Goal: Task Accomplishment & Management: Manage account settings

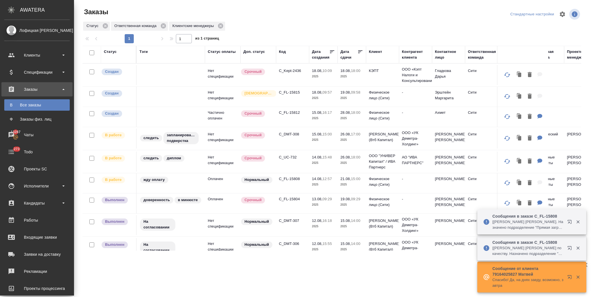
scroll to position [75, 0]
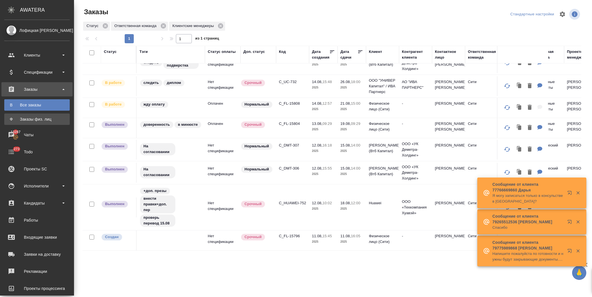
click at [22, 119] on div "Заказы физ. лиц" at bounding box center [37, 119] width 60 height 6
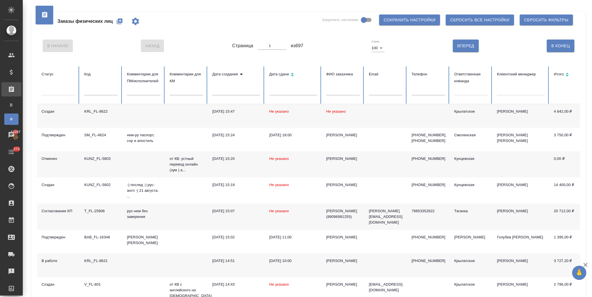
click at [117, 19] on icon "button" at bounding box center [119, 21] width 7 height 7
click at [343, 88] on input "text" at bounding box center [343, 91] width 34 height 8
type input "аида"
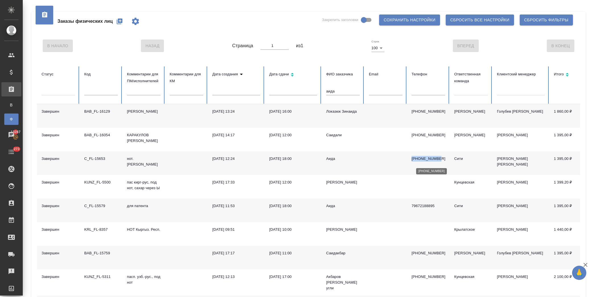
drag, startPoint x: 411, startPoint y: 161, endPoint x: 436, endPoint y: 162, distance: 25.4
click at [436, 162] on p "+79672188895" at bounding box center [428, 159] width 34 height 6
copy p "+79672188895"
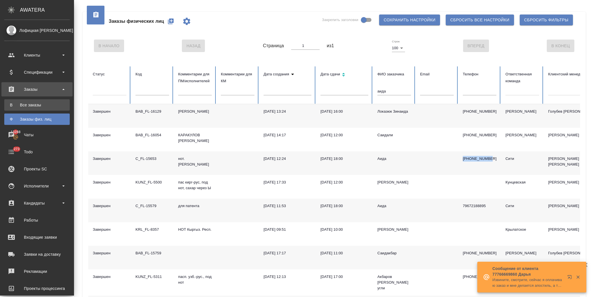
click at [42, 103] on div "Все заказы" at bounding box center [37, 105] width 60 height 6
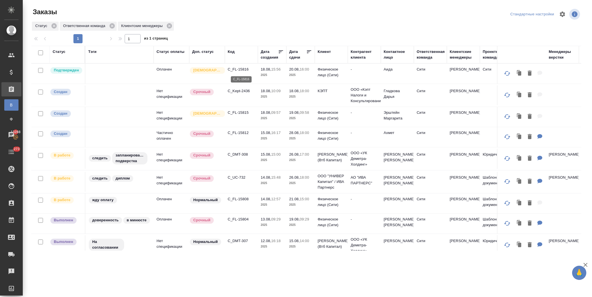
click at [235, 68] on p "C_FL-15816" at bounding box center [241, 70] width 27 height 6
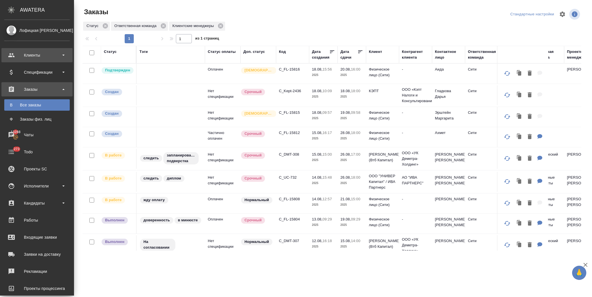
click at [29, 55] on div "Клиенты" at bounding box center [36, 55] width 65 height 9
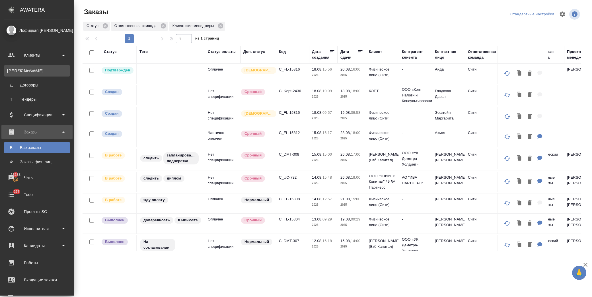
click at [36, 72] on div "Клиенты" at bounding box center [37, 71] width 60 height 6
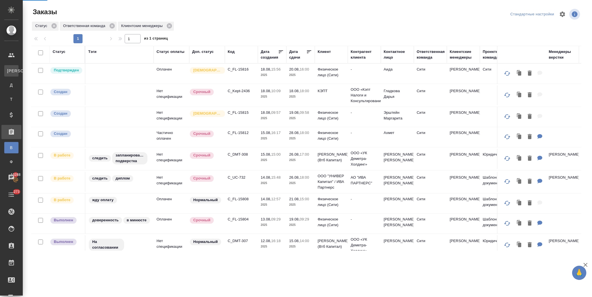
select select "RU"
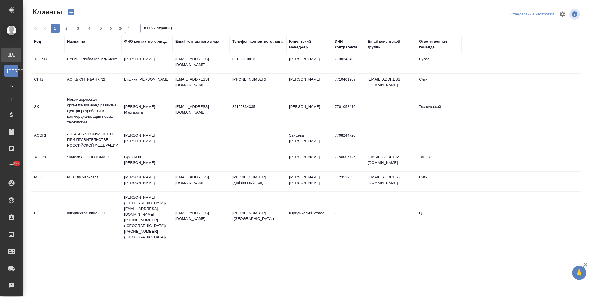
click at [81, 38] on th "Название" at bounding box center [92, 45] width 57 height 18
click at [81, 41] on div "Название" at bounding box center [76, 42] width 18 height 6
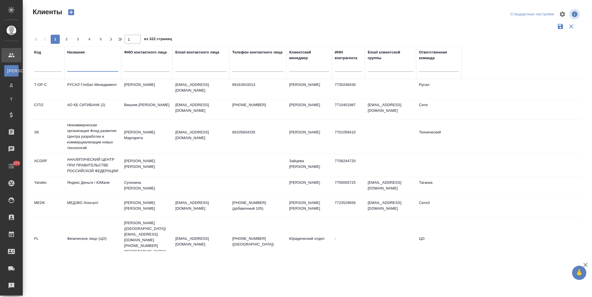
drag, startPoint x: 87, startPoint y: 70, endPoint x: 236, endPoint y: 63, distance: 149.6
click at [88, 70] on input "text" at bounding box center [92, 68] width 51 height 7
type input "кэпт"
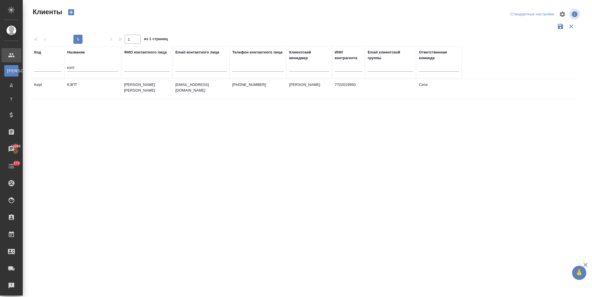
click at [94, 93] on td "КЭПТ" at bounding box center [92, 89] width 57 height 20
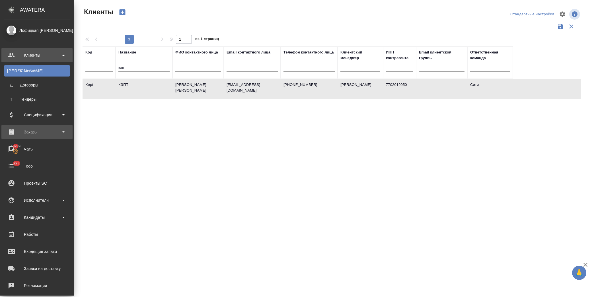
click at [21, 135] on div "Заказы" at bounding box center [36, 132] width 65 height 9
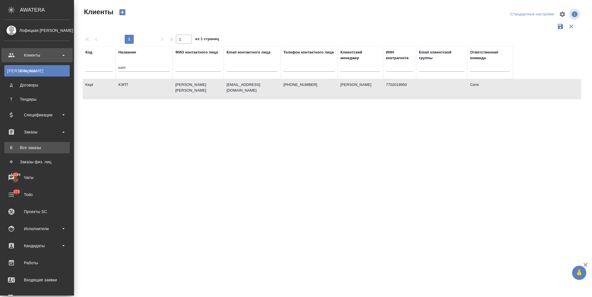
click at [39, 151] on link "В Все заказы" at bounding box center [36, 147] width 65 height 11
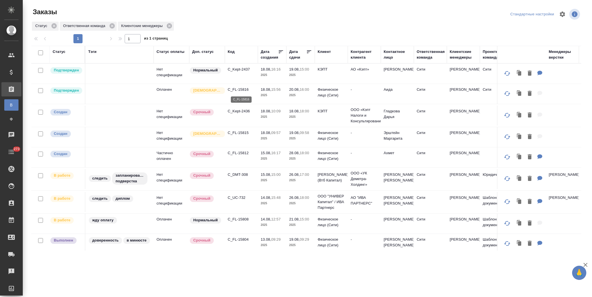
click at [241, 89] on p "C_FL-15816" at bounding box center [241, 90] width 27 height 6
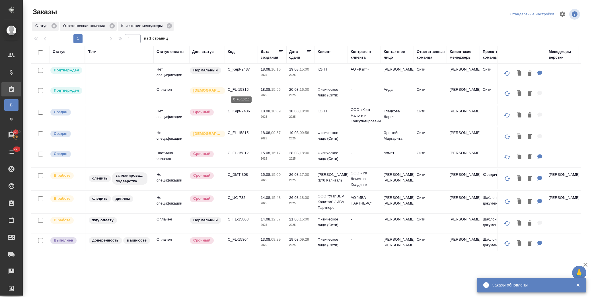
click at [241, 91] on p "C_FL-15816" at bounding box center [241, 90] width 27 height 6
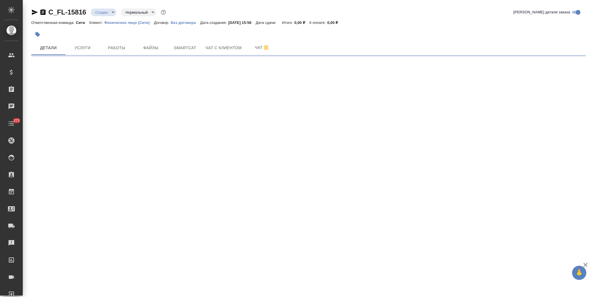
select select "RU"
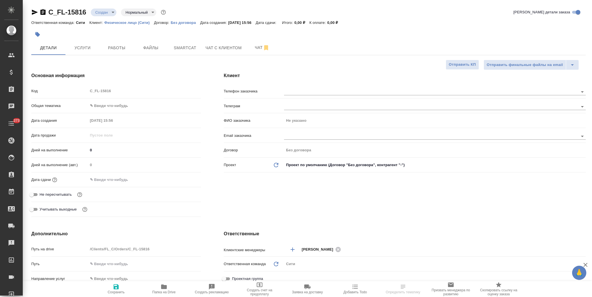
type textarea "x"
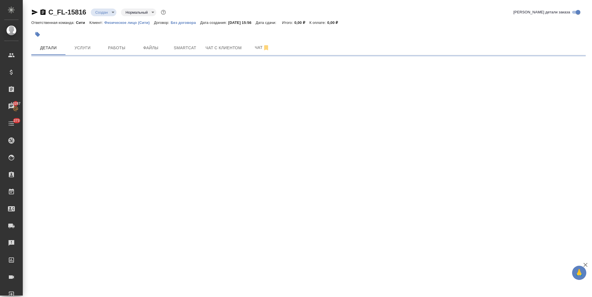
select select "RU"
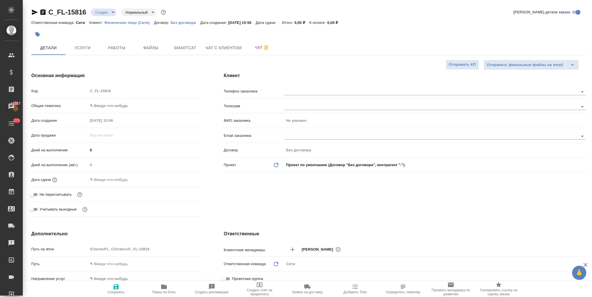
type textarea "x"
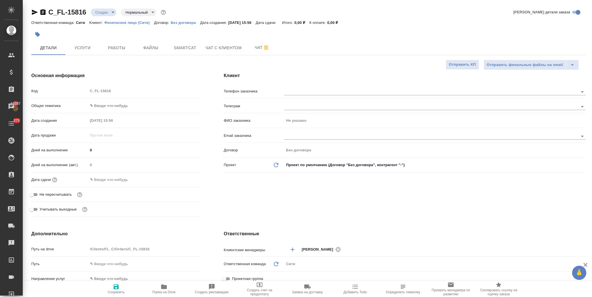
type textarea "x"
click at [460, 12] on div "C_FL-15816 Создан new Нормальный normal Кратко детали заказа" at bounding box center [308, 12] width 554 height 9
click at [147, 46] on span "Файлы" at bounding box center [150, 47] width 27 height 7
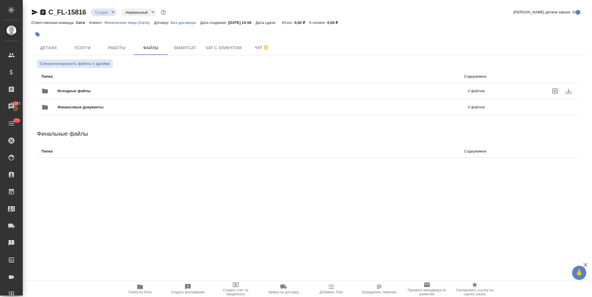
click at [74, 87] on div "Исходные файлы 0 файлов" at bounding box center [263, 91] width 443 height 14
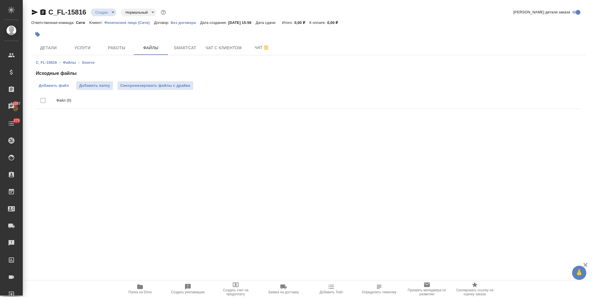
click at [60, 83] on span "Добавить файл" at bounding box center [54, 86] width 30 height 6
click at [0, 0] on input "Добавить файл" at bounding box center [0, 0] width 0 height 0
click at [58, 50] on span "Детали" at bounding box center [48, 47] width 27 height 7
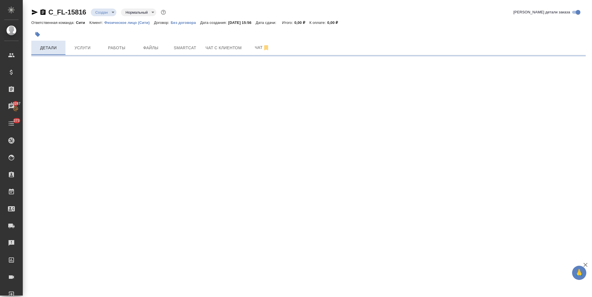
select select "RU"
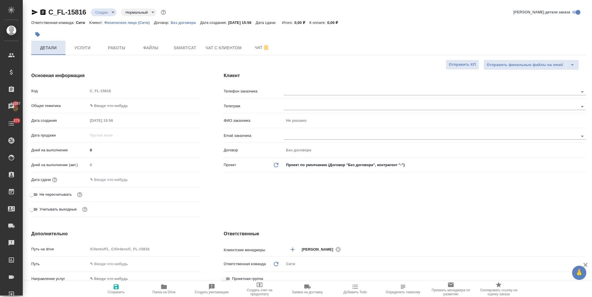
type textarea "x"
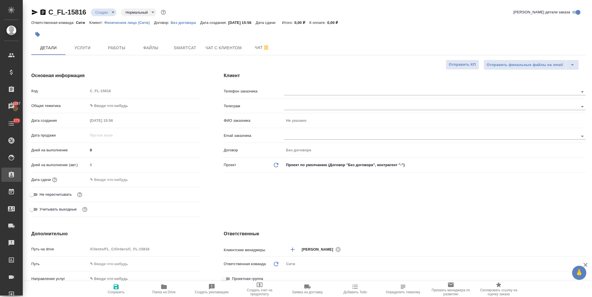
type textarea "x"
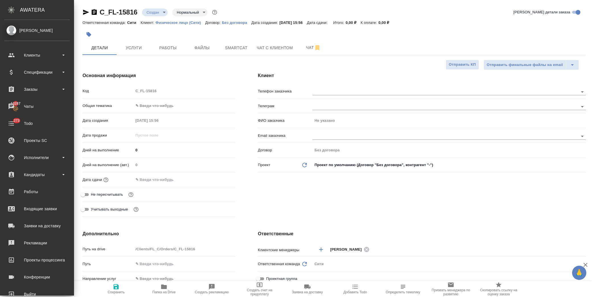
type textarea "x"
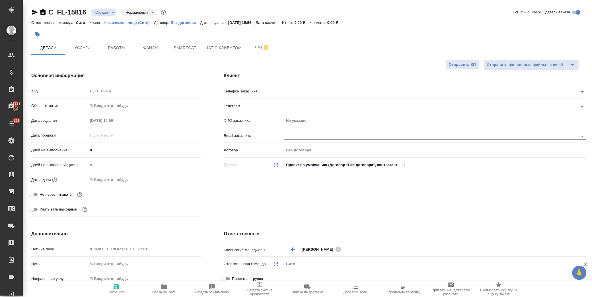
click at [113, 101] on body "🙏 .cls-1 fill:#fff; AWATERA Лофицкая Юлия Владимировна Клиенты Спецификации Зак…" at bounding box center [296, 148] width 592 height 297
click at [126, 162] on li "Юридическая/Финансовая" at bounding box center [143, 160] width 112 height 9
type input "yr-fn"
type textarea "x"
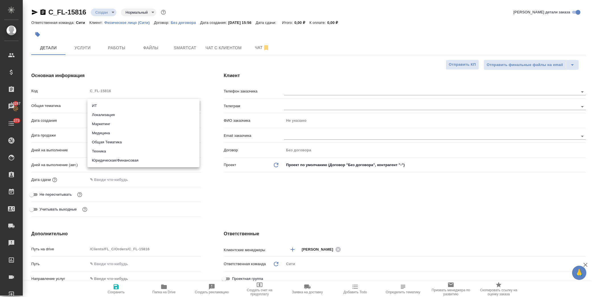
type textarea "x"
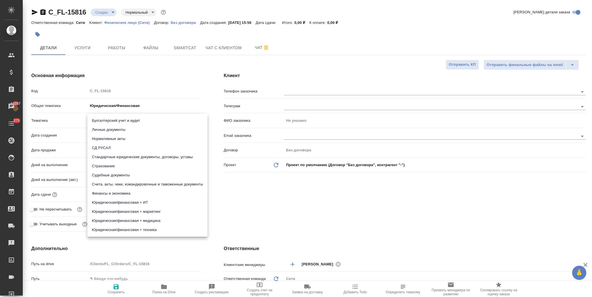
click at [117, 121] on body "🙏 .cls-1 fill:#fff; AWATERA Лофицкая Юлия Владимировна Клиенты Спецификации Зак…" at bounding box center [296, 148] width 592 height 297
click at [122, 129] on li "Личные документы" at bounding box center [147, 129] width 120 height 9
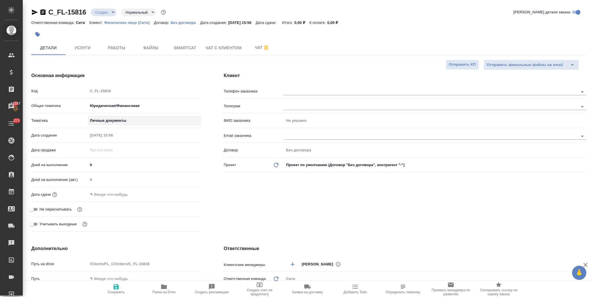
type textarea "x"
type input "5a8b8b956a9677013d343cfe"
drag, startPoint x: 110, startPoint y: 197, endPoint x: 118, endPoint y: 195, distance: 8.2
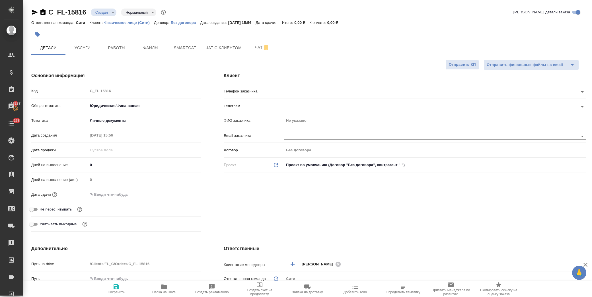
click at [111, 197] on input "text" at bounding box center [113, 194] width 50 height 8
click at [182, 193] on icon "button" at bounding box center [184, 194] width 7 height 7
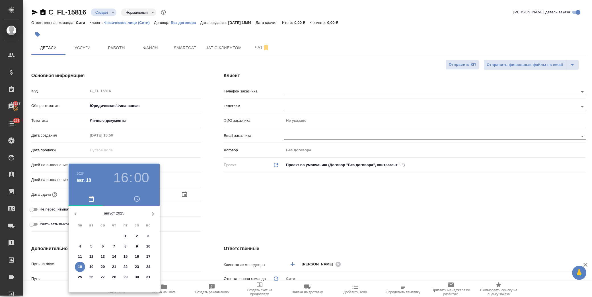
click at [104, 267] on p "20" at bounding box center [103, 267] width 4 height 6
type input "20.08.2025 16:00"
type textarea "x"
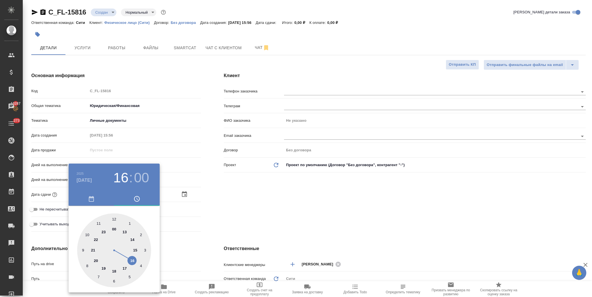
drag, startPoint x: 203, startPoint y: 227, endPoint x: 167, endPoint y: 251, distance: 43.5
click at [201, 228] on div at bounding box center [296, 148] width 592 height 297
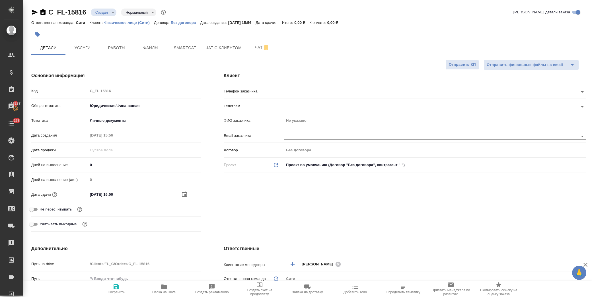
click at [120, 290] on span "Сохранить" at bounding box center [116, 288] width 41 height 11
type textarea "x"
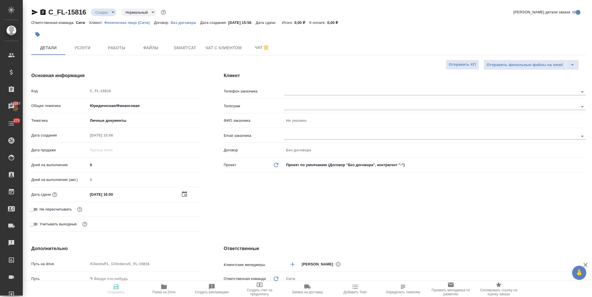
type textarea "x"
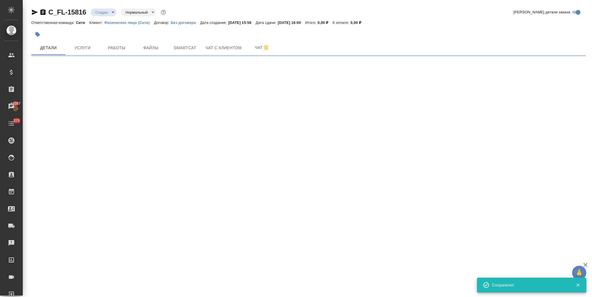
select select "RU"
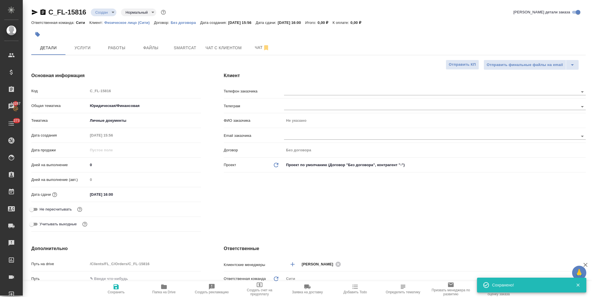
type textarea "x"
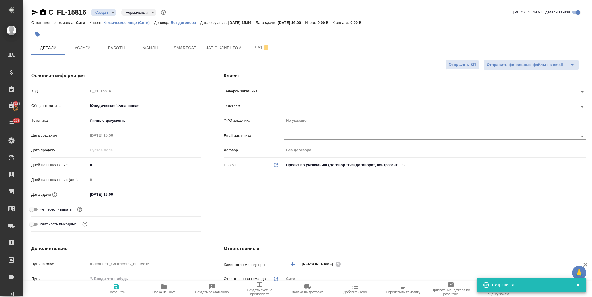
type textarea "x"
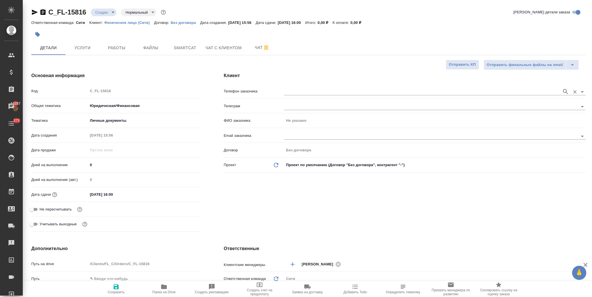
click at [332, 92] on input "text" at bounding box center [421, 91] width 275 height 7
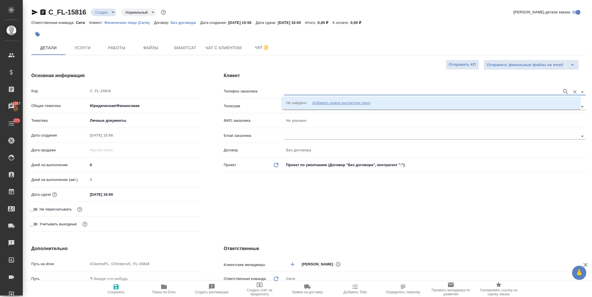
paste input "+79672188895"
type input "+79672188895"
click at [561, 87] on button "button" at bounding box center [565, 91] width 9 height 9
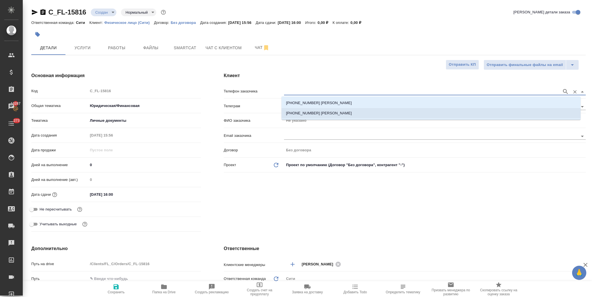
click at [337, 114] on li "+79672188895 Аида" at bounding box center [430, 113] width 299 height 10
type input "+79672188895 Аида"
type input "Аида"
type textarea "x"
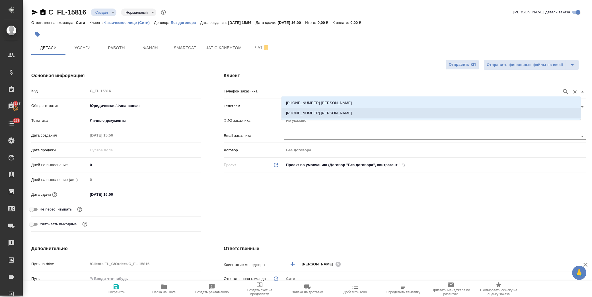
type textarea "x"
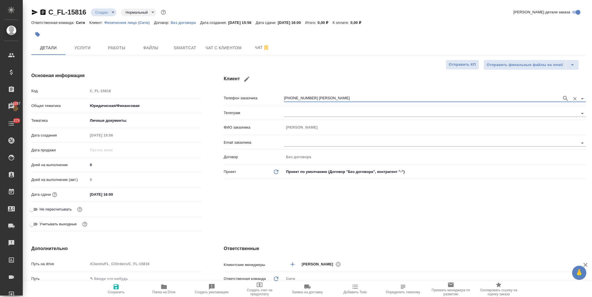
type input "+79672188895 Аида"
click at [117, 286] on icon "button" at bounding box center [116, 286] width 5 height 5
type textarea "x"
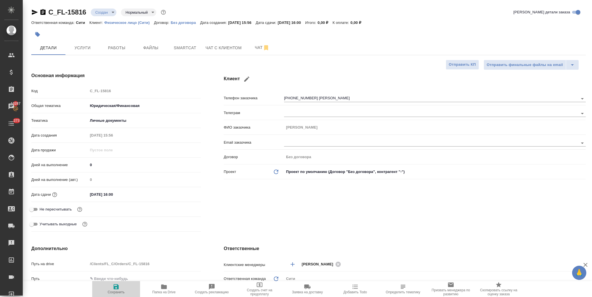
type textarea "x"
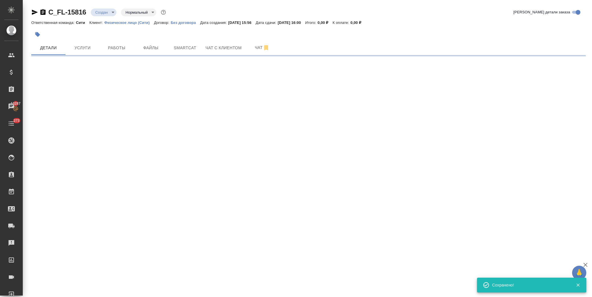
type input "holyTrinity"
select select "RU"
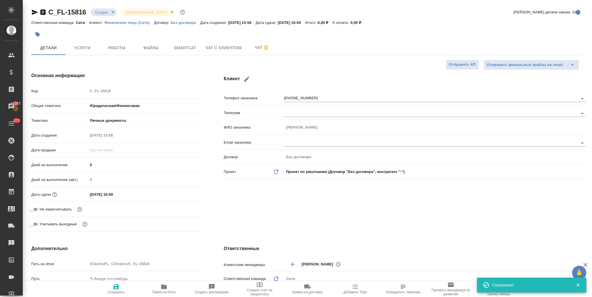
type textarea "x"
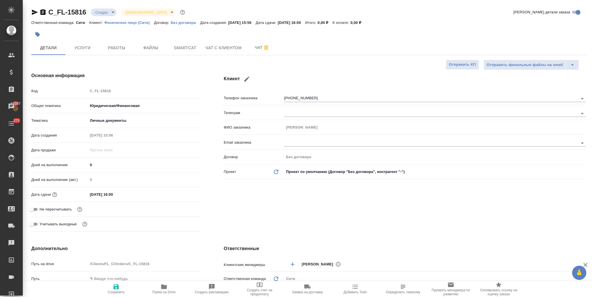
type textarea "x"
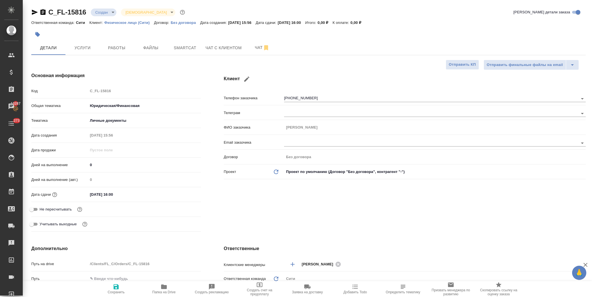
type textarea "x"
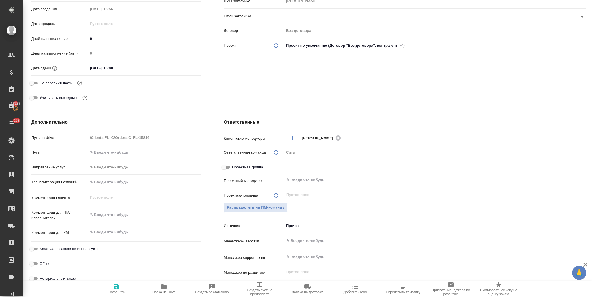
click at [111, 180] on input "text" at bounding box center [144, 182] width 113 height 8
click at [109, 183] on input "text" at bounding box center [144, 182] width 113 height 8
paste input "Маруфов Исломбек Мусажон угли"
type input "Маруфов Исломбек Мусажон угли"
type textarea "x"
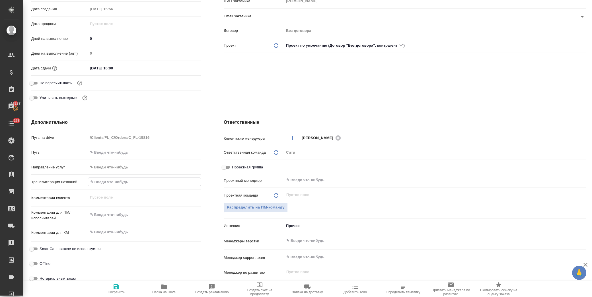
type textarea "x"
type input "Маруфов Исломбек Мусажон угли"
click at [300, 89] on div "Клиент Телефон заказчика +79672188895 Телеграм ФИО заказчика Аида Email заказчи…" at bounding box center [404, 27] width 385 height 184
click at [118, 283] on button "Сохранить" at bounding box center [116, 289] width 48 height 16
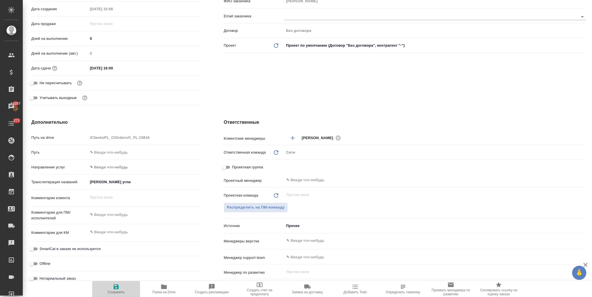
type textarea "x"
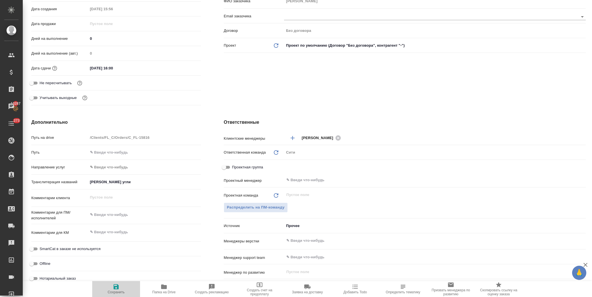
type textarea "x"
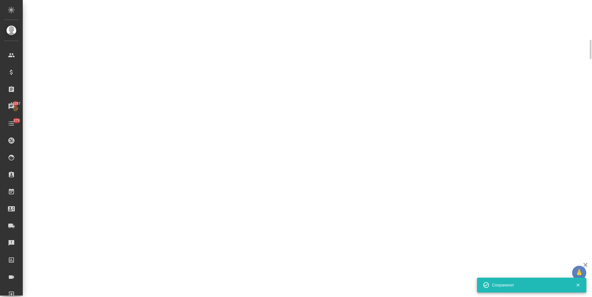
scroll to position [121, 0]
select select "RU"
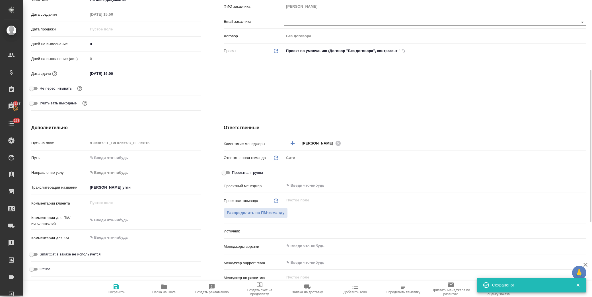
scroll to position [126, 0]
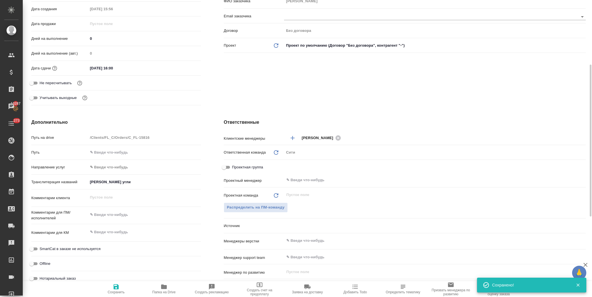
type textarea "x"
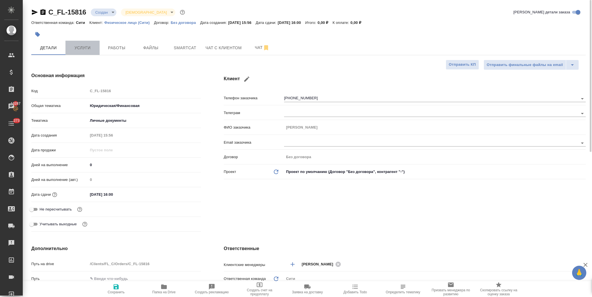
click at [87, 42] on button "Услуги" at bounding box center [82, 48] width 34 height 14
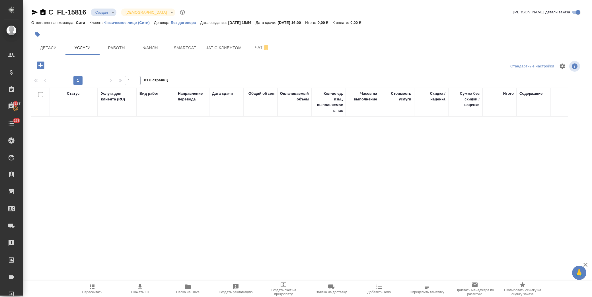
click at [36, 61] on icon "button" at bounding box center [41, 65] width 10 height 10
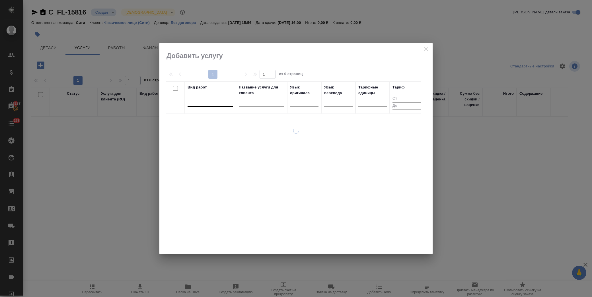
click at [207, 100] on div at bounding box center [211, 101] width 46 height 8
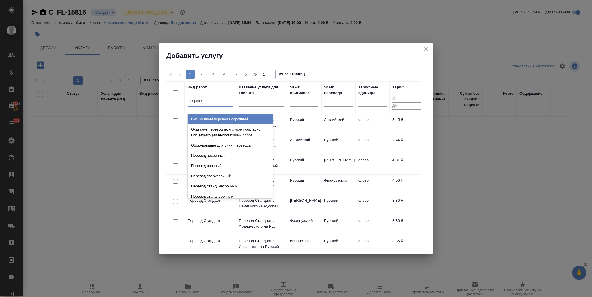
type input "перевод ст"
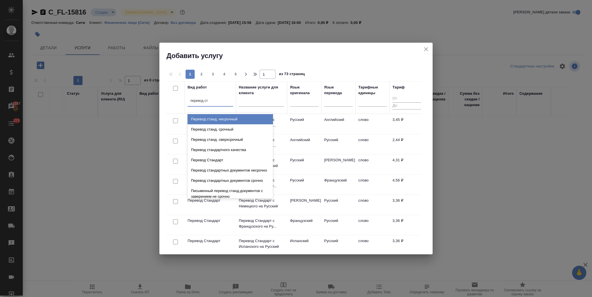
click at [234, 119] on div "Перевод станд. несрочный" at bounding box center [230, 119] width 85 height 10
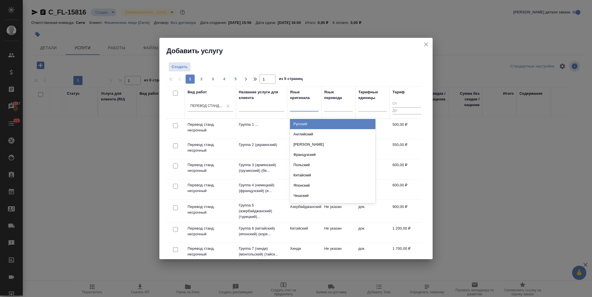
click at [300, 109] on div at bounding box center [304, 106] width 28 height 8
type input "анг"
click at [304, 122] on div "Английский" at bounding box center [332, 124] width 85 height 10
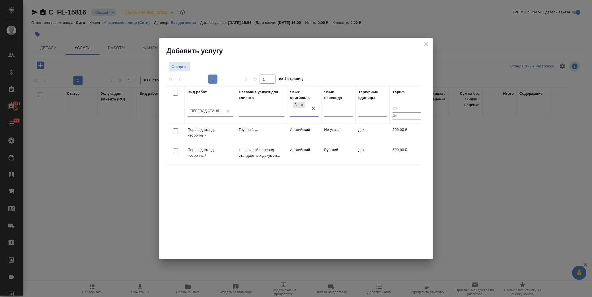
click at [174, 149] on input "checkbox" at bounding box center [175, 151] width 5 height 5
checkbox input "true"
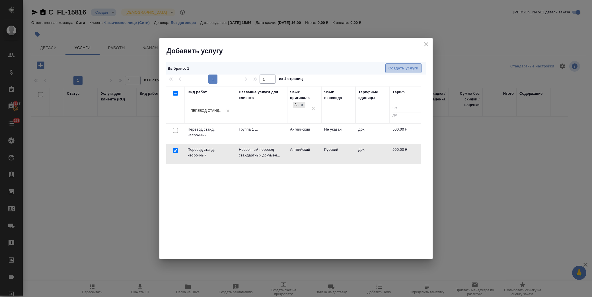
click at [398, 69] on span "Создать услуги" at bounding box center [403, 68] width 30 height 7
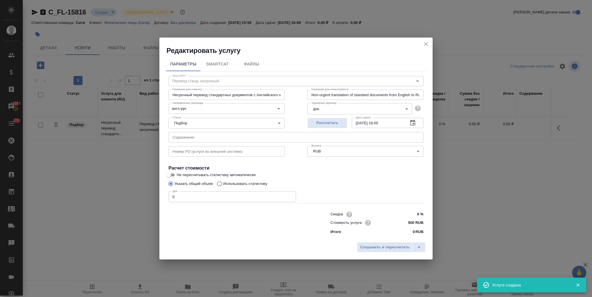
click at [194, 138] on input "text" at bounding box center [295, 137] width 255 height 10
paste input "Маруфов Исломбек Мусажон угли"
type input "Паспорт Маруфов Исломбек Мусажон угли"
drag, startPoint x: 186, startPoint y: 198, endPoint x: 113, endPoint y: 195, distance: 73.5
click at [113, 195] on div "Редактировать услугу Параметры SmartCat Файлы Вид работ Перевод станд. несрочны…" at bounding box center [296, 148] width 592 height 297
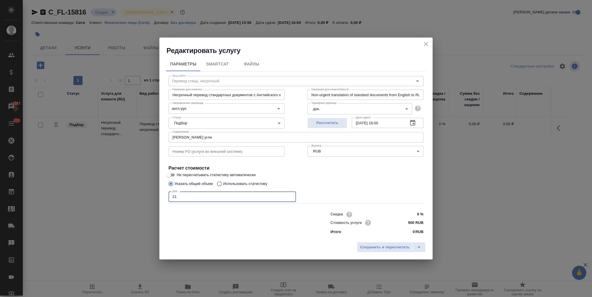
type input "21"
click at [413, 123] on icon "button" at bounding box center [412, 123] width 5 height 6
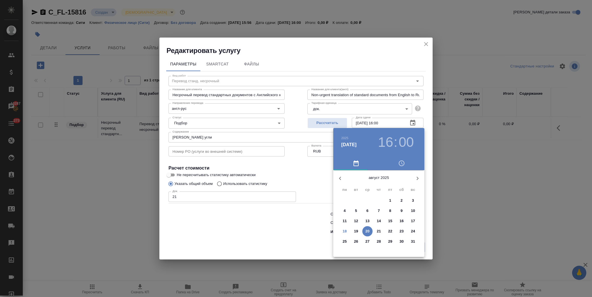
click at [356, 229] on p "19" at bounding box center [356, 231] width 4 height 6
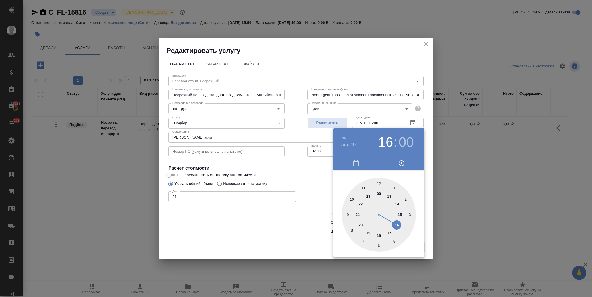
click at [403, 214] on div at bounding box center [379, 215] width 74 height 74
type input "[DATE] 15:00"
click at [298, 174] on div at bounding box center [296, 148] width 592 height 297
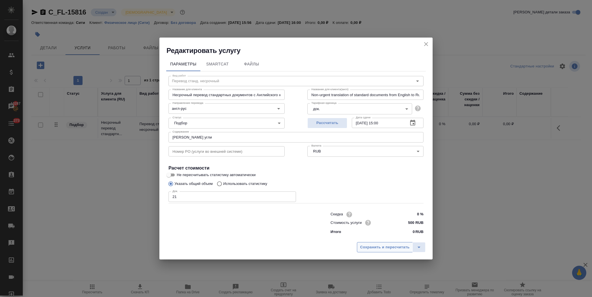
click at [384, 248] on span "Сохранить и пересчитать" at bounding box center [385, 247] width 50 height 7
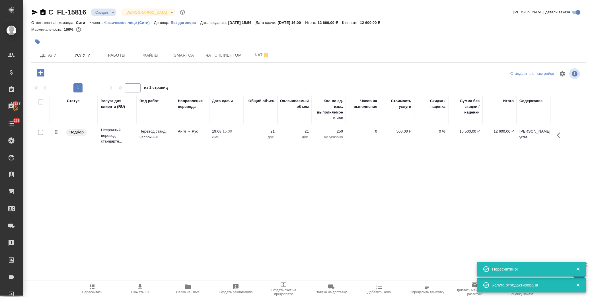
click at [41, 73] on icon "button" at bounding box center [41, 73] width 10 height 10
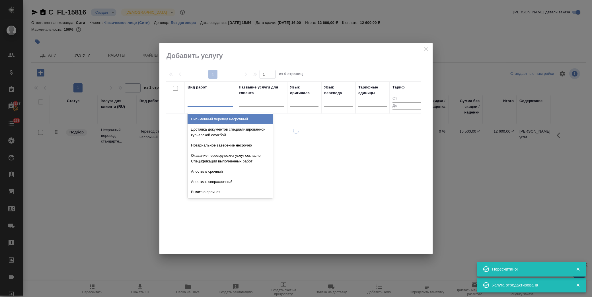
click at [209, 104] on div at bounding box center [211, 101] width 46 height 8
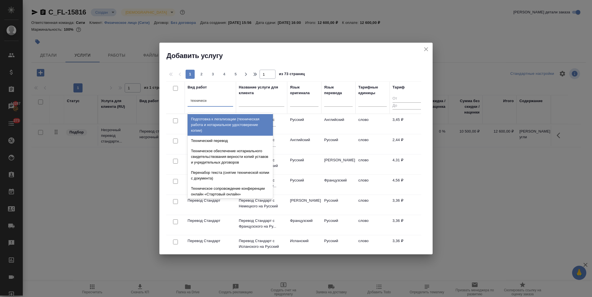
type input "техническое"
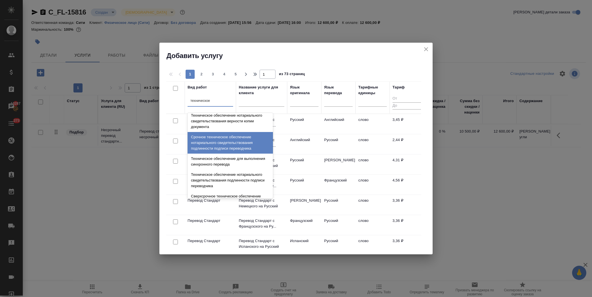
scroll to position [63, 0]
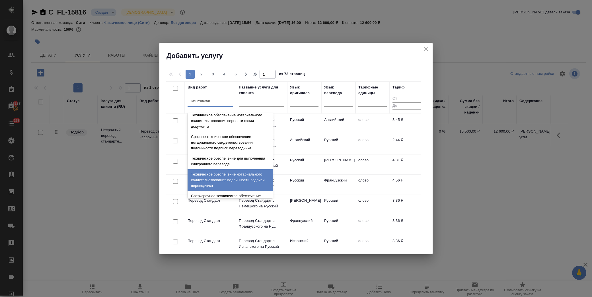
click at [242, 180] on div "Техническое обеспечение нотариального свидетельствования подлинности подписи пе…" at bounding box center [230, 180] width 85 height 22
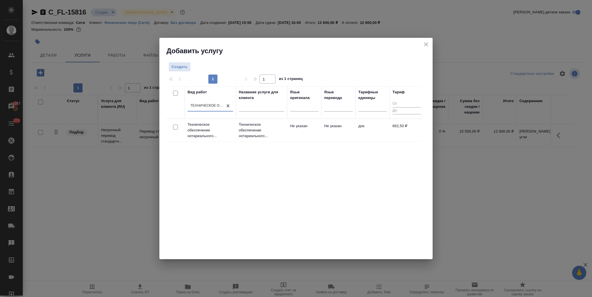
click at [176, 126] on input "checkbox" at bounding box center [175, 127] width 5 height 5
checkbox input "true"
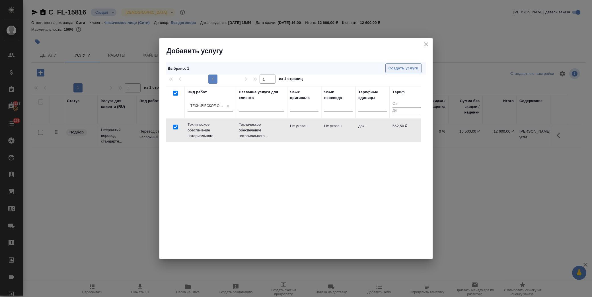
click at [404, 69] on span "Создать услуги" at bounding box center [403, 68] width 30 height 7
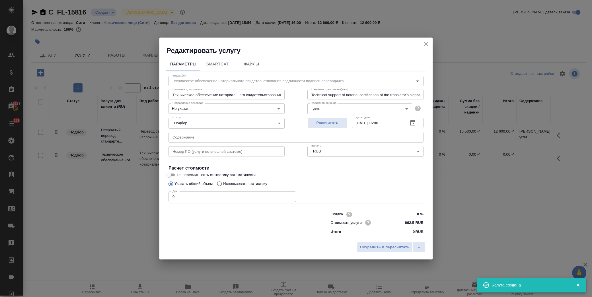
click at [207, 137] on input "text" at bounding box center [295, 137] width 255 height 10
paste input "Маруфов Исломбек Мусажон угли"
type input "Паспорт Маруфов Исломбек Мусажон угли"
drag, startPoint x: 191, startPoint y: 194, endPoint x: 115, endPoint y: 188, distance: 76.2
click at [114, 189] on div "Редактировать услугу Параметры SmartCat Файлы Вид работ Техническое обеспечение…" at bounding box center [296, 148] width 592 height 297
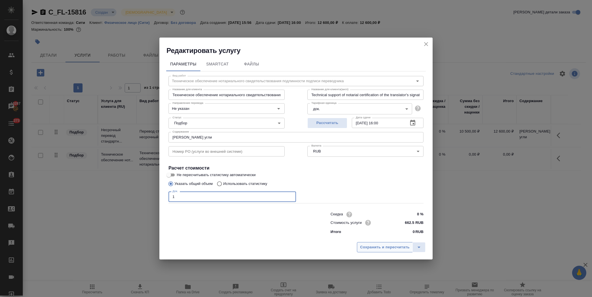
type input "1"
click at [392, 246] on span "Сохранить и пересчитать" at bounding box center [385, 247] width 50 height 7
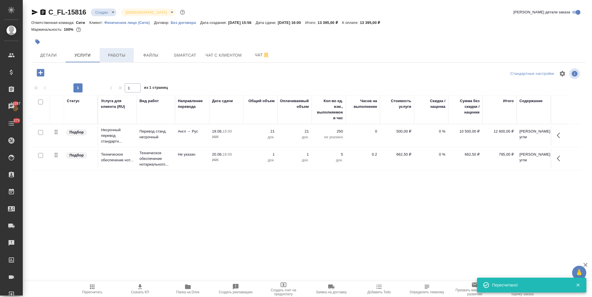
click at [124, 56] on span "Работы" at bounding box center [116, 55] width 27 height 7
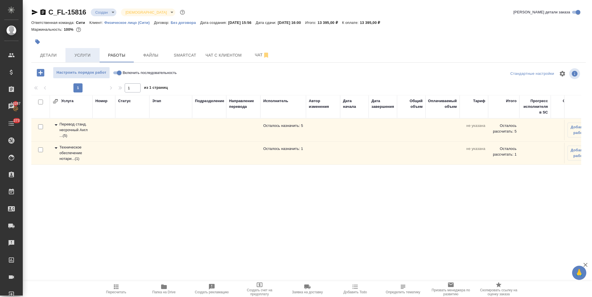
click at [79, 52] on span "Услуги" at bounding box center [82, 55] width 27 height 7
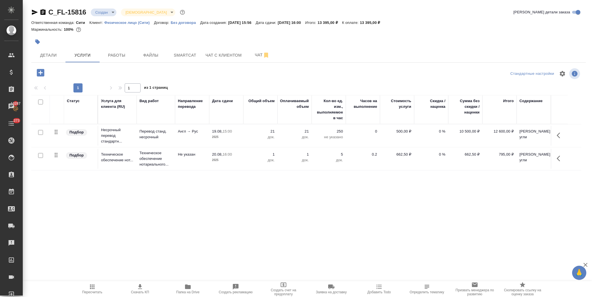
click at [399, 132] on p "500,00 ₽" at bounding box center [397, 132] width 28 height 6
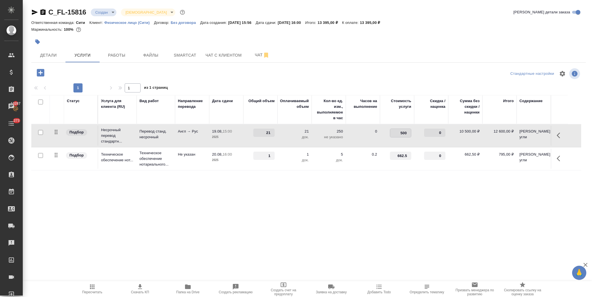
click at [399, 132] on input "500" at bounding box center [400, 133] width 21 height 8
click at [560, 137] on icon "button" at bounding box center [560, 135] width 7 height 7
click at [530, 138] on icon "button" at bounding box center [527, 135] width 7 height 7
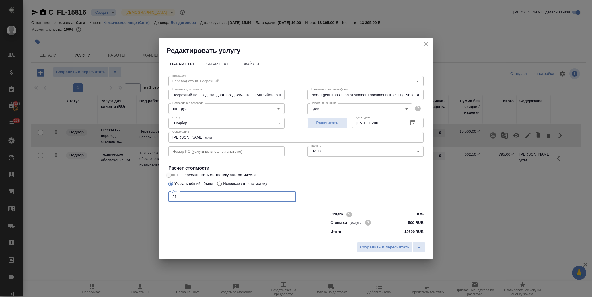
drag, startPoint x: 209, startPoint y: 198, endPoint x: 75, endPoint y: 197, distance: 134.3
click at [75, 197] on div "Редактировать услугу Параметры SmartCat Файлы Вид работ Перевод станд. несрочны…" at bounding box center [296, 148] width 592 height 297
type input "1"
click at [396, 245] on span "Сохранить и пересчитать" at bounding box center [385, 247] width 50 height 7
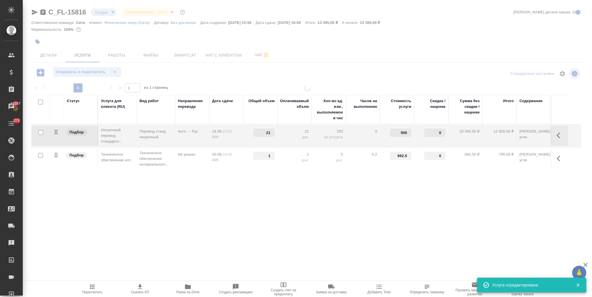
type input "1"
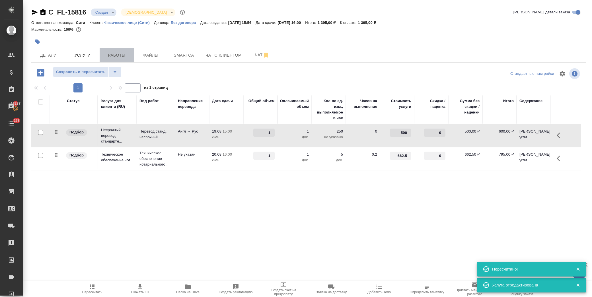
click at [115, 55] on span "Работы" at bounding box center [116, 55] width 27 height 7
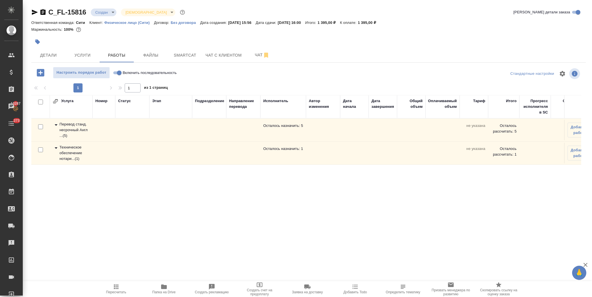
click at [53, 123] on icon at bounding box center [56, 124] width 7 height 7
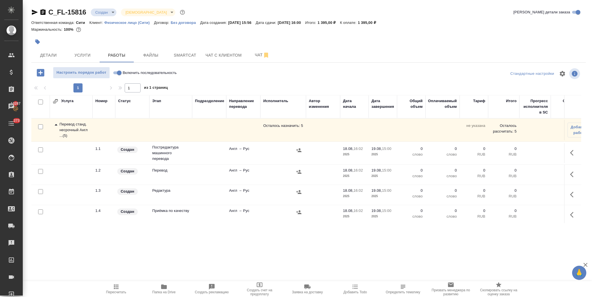
click at [41, 149] on input "checkbox" at bounding box center [40, 149] width 5 height 5
checkbox input "true"
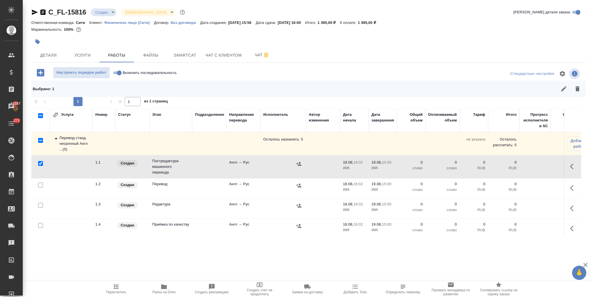
click at [38, 204] on input "checkbox" at bounding box center [40, 205] width 5 height 5
checkbox input "true"
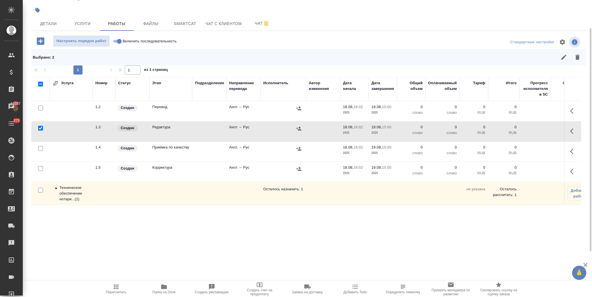
scroll to position [50, 0]
click at [40, 166] on input "checkbox" at bounding box center [40, 168] width 5 height 5
checkbox input "true"
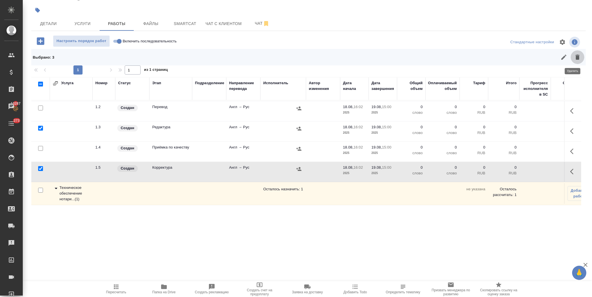
click at [574, 55] on icon "button" at bounding box center [577, 57] width 7 height 7
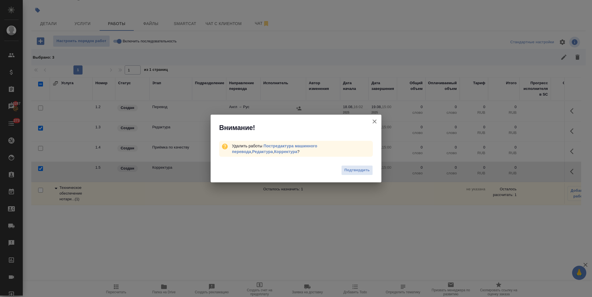
click at [352, 169] on span "Подтвердить" at bounding box center [356, 170] width 25 height 7
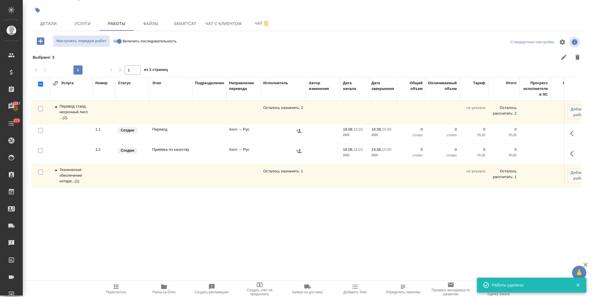
scroll to position [0, 0]
click at [570, 135] on icon "button" at bounding box center [571, 134] width 3 height 6
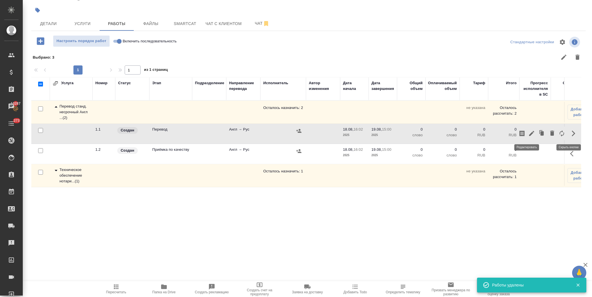
click at [528, 134] on icon "button" at bounding box center [531, 133] width 7 height 7
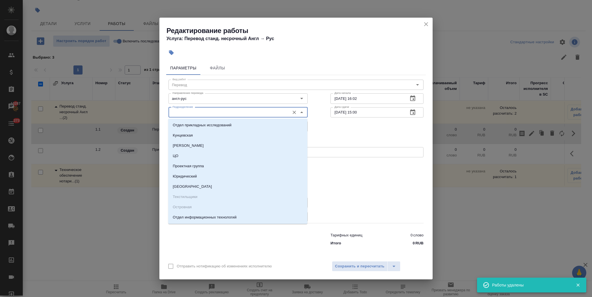
click at [223, 112] on input "Подразделение" at bounding box center [228, 112] width 117 height 7
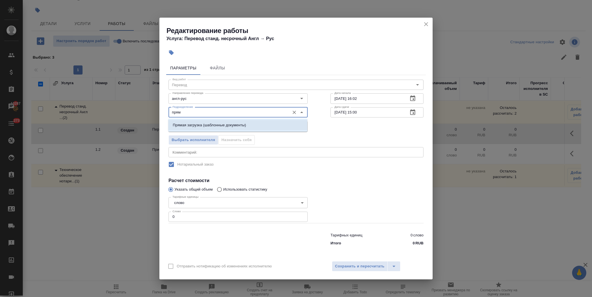
click at [195, 125] on p "Прямая загрузка (шаблонные документы)" at bounding box center [209, 125] width 73 height 6
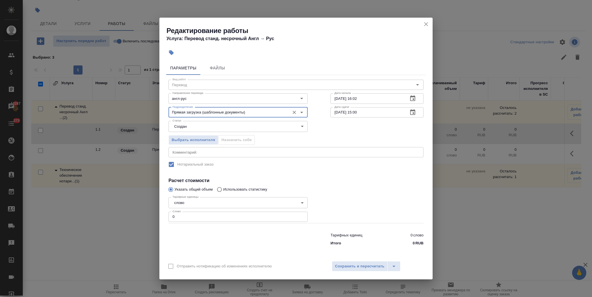
type input "Прямая загрузка (шаблонные документы)"
drag, startPoint x: 180, startPoint y: 215, endPoint x: 126, endPoint y: 209, distance: 53.8
click at [127, 212] on div "Редактирование работы Услуга: Перевод станд. несрочный Англ → Рус Параметры Фай…" at bounding box center [296, 148] width 592 height 297
type input "1"
drag, startPoint x: 358, startPoint y: 114, endPoint x: 368, endPoint y: 106, distance: 13.0
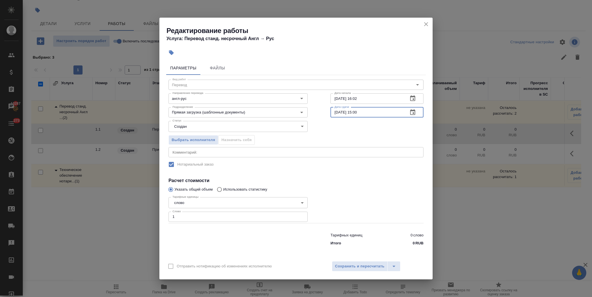
click at [358, 114] on input "19.08.2025 15:00" at bounding box center [366, 112] width 73 height 10
type input "19.08.2025 14:00"
click at [367, 269] on span "Сохранить и пересчитать" at bounding box center [360, 266] width 50 height 7
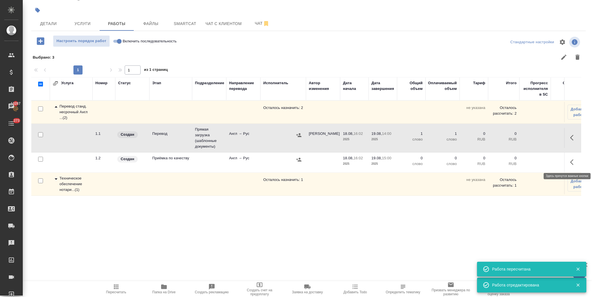
click at [570, 161] on icon "button" at bounding box center [571, 162] width 3 height 6
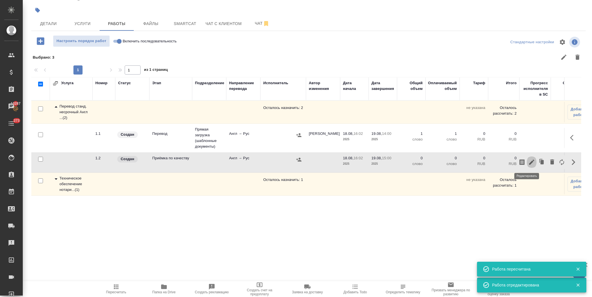
click at [530, 161] on icon "button" at bounding box center [531, 162] width 7 height 7
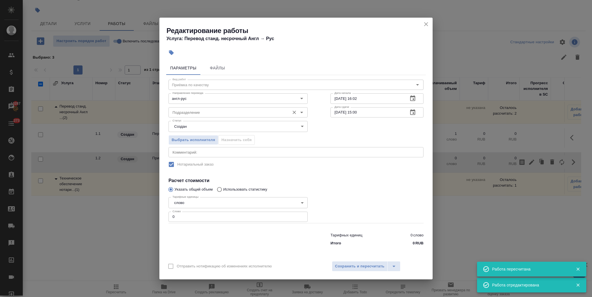
click at [204, 112] on input "Подразделение" at bounding box center [228, 112] width 117 height 7
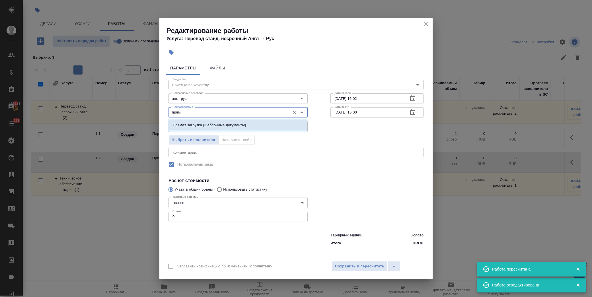
click at [196, 126] on p "Прямая загрузка (шаблонные документы)" at bounding box center [209, 125] width 73 height 6
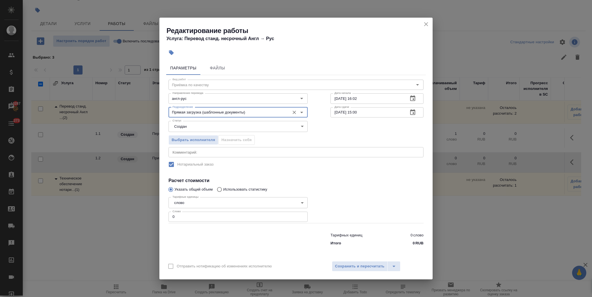
type input "Прямая загрузка (шаблонные документы)"
drag, startPoint x: 157, startPoint y: 214, endPoint x: 130, endPoint y: 215, distance: 26.8
click at [129, 216] on div "Редактирование работы Услуга: Перевод станд. несрочный Англ → Рус Параметры Фай…" at bounding box center [296, 148] width 592 height 297
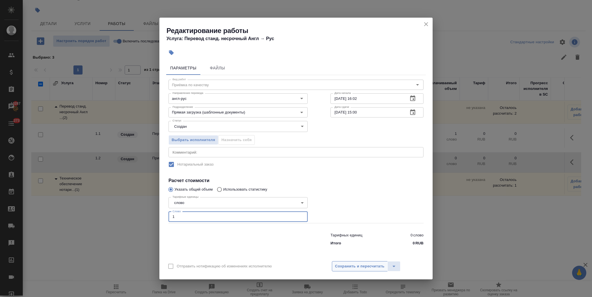
type input "1"
click at [368, 266] on span "Сохранить и пересчитать" at bounding box center [360, 266] width 50 height 7
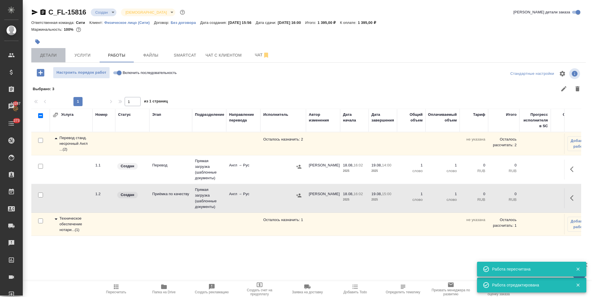
click at [51, 56] on span "Детали" at bounding box center [48, 55] width 27 height 7
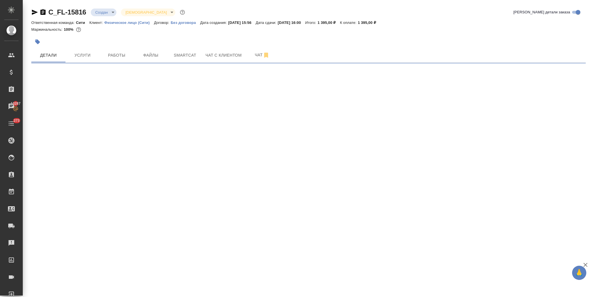
select select "RU"
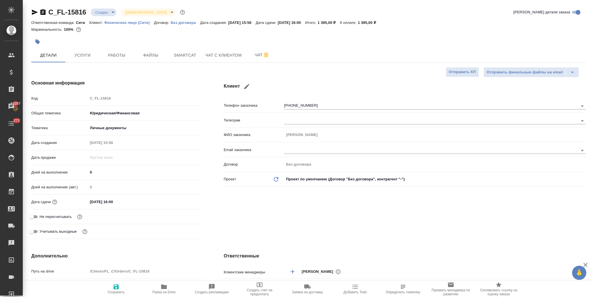
type textarea "x"
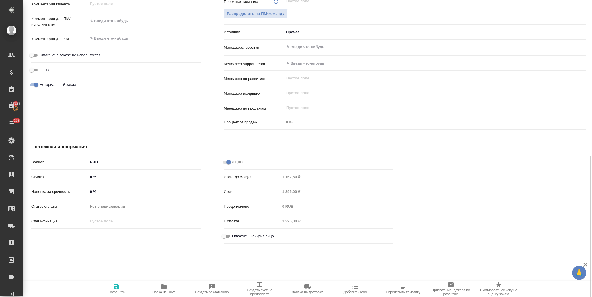
scroll to position [331, 0]
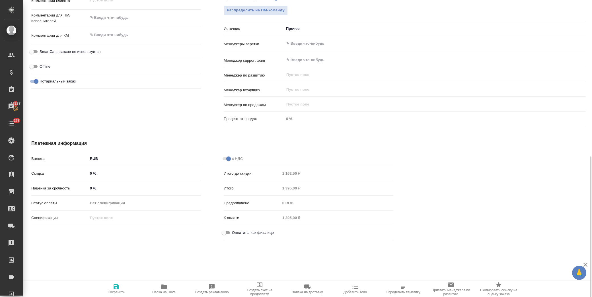
click at [221, 232] on input "Оплатить, как физ.лицо" at bounding box center [224, 232] width 20 height 7
checkbox input "true"
type textarea "x"
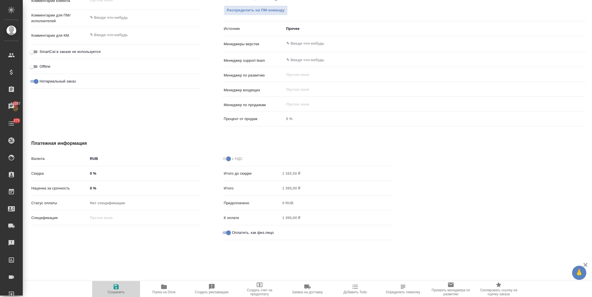
click at [120, 290] on icon "button" at bounding box center [116, 286] width 7 height 7
type textarea "x"
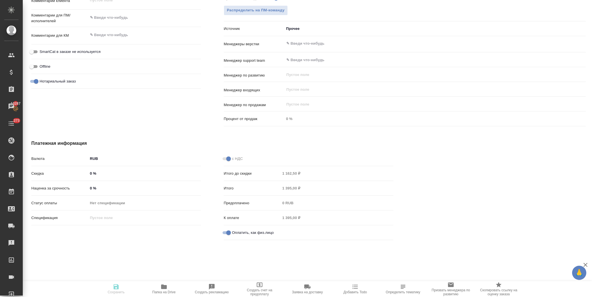
type textarea "x"
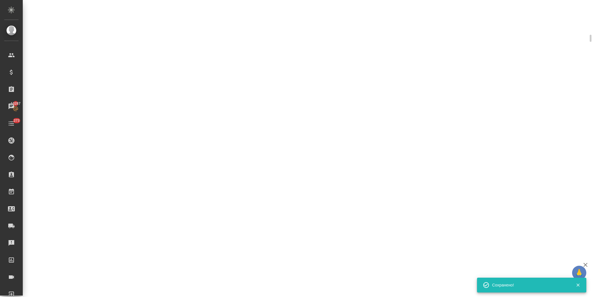
scroll to position [326, 0]
select select "RU"
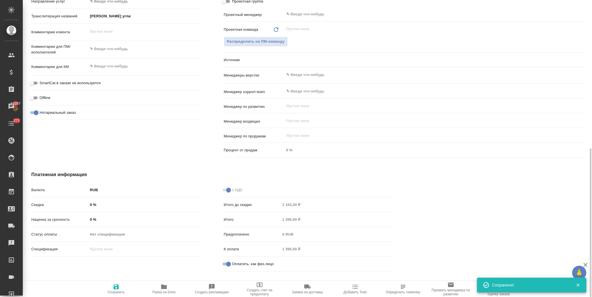
scroll to position [331, 0]
type textarea "x"
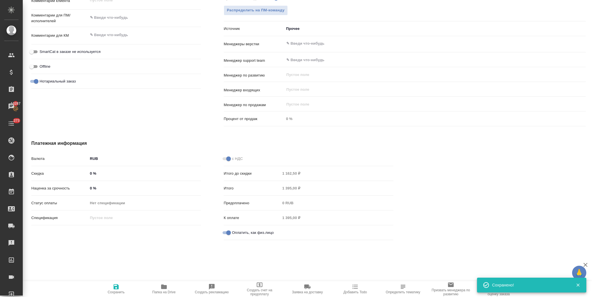
drag, startPoint x: 117, startPoint y: 289, endPoint x: 197, endPoint y: 183, distance: 132.2
click at [117, 289] on icon "button" at bounding box center [116, 286] width 7 height 7
type textarea "x"
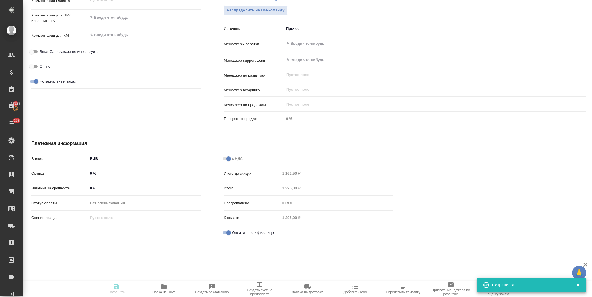
type textarea "x"
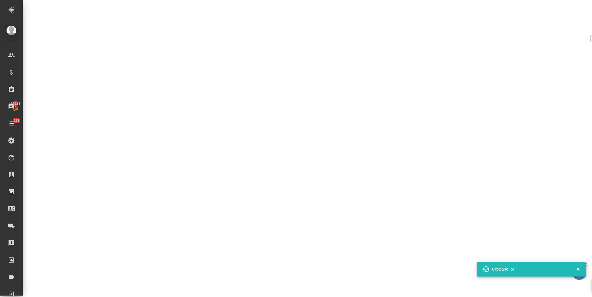
scroll to position [326, 0]
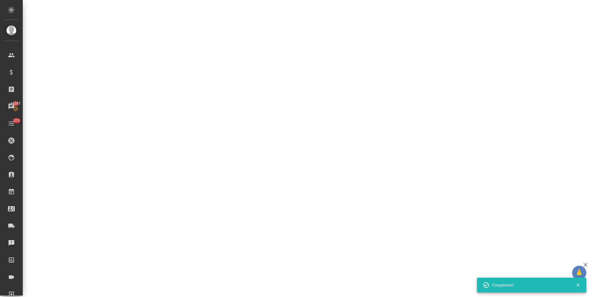
select select "RU"
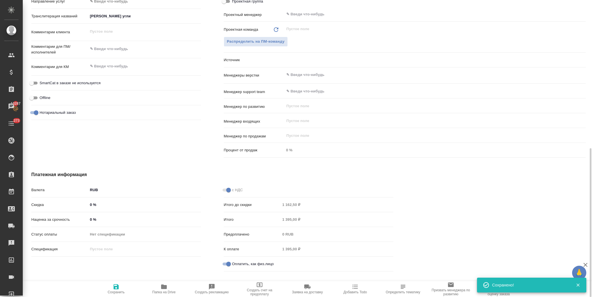
type textarea "x"
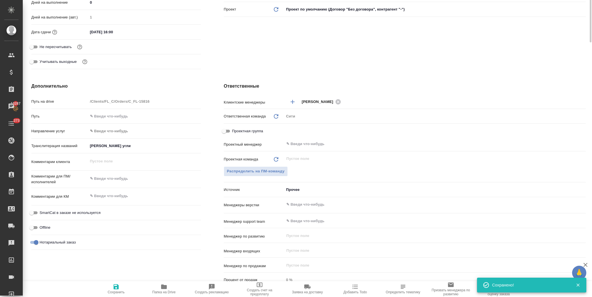
scroll to position [0, 0]
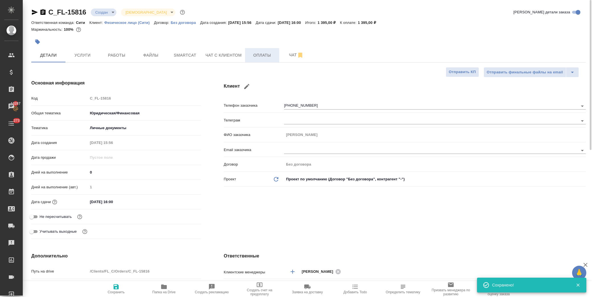
click at [253, 59] on button "Оплаты" at bounding box center [262, 55] width 34 height 14
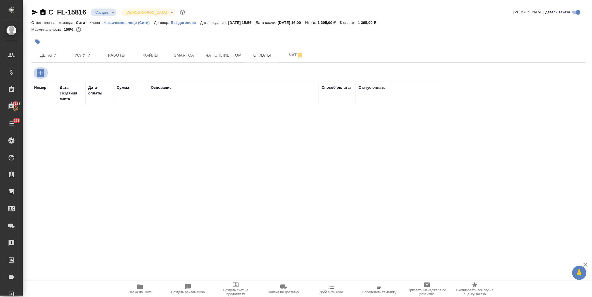
click at [41, 73] on icon "button" at bounding box center [41, 73] width 10 height 10
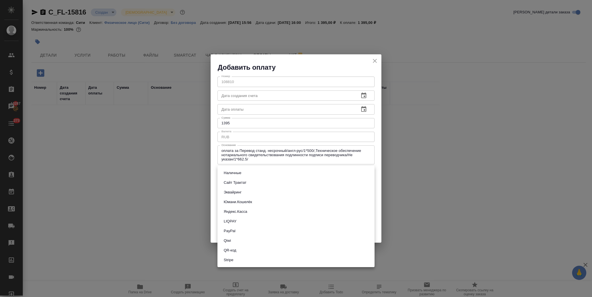
click at [283, 169] on body "🙏 .cls-1 fill:#fff; AWATERA Лофицкая Юлия Владимировна Клиенты Спецификации Зак…" at bounding box center [296, 148] width 592 height 297
click at [245, 251] on li "QR-код" at bounding box center [295, 251] width 157 height 10
type input "60e5684acae83f185c96e013"
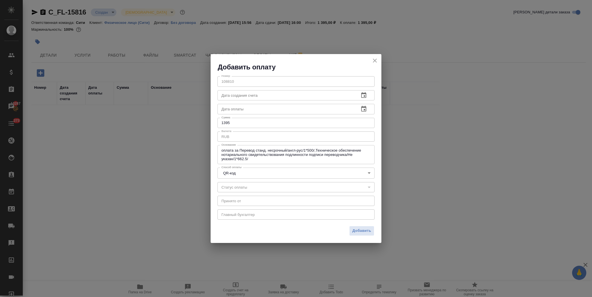
click at [363, 225] on div "Добавить" at bounding box center [296, 233] width 171 height 20
click at [358, 231] on span "Добавить" at bounding box center [361, 231] width 19 height 7
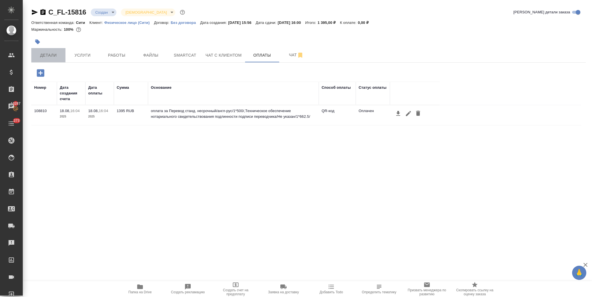
click at [54, 51] on button "Детали" at bounding box center [48, 55] width 34 height 14
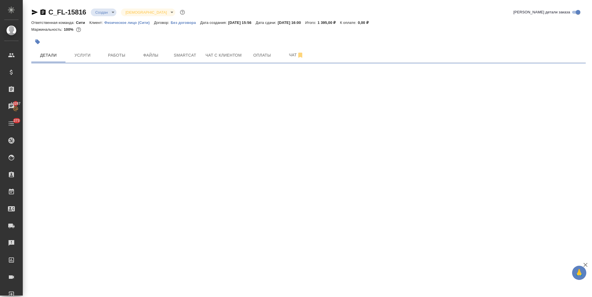
select select "RU"
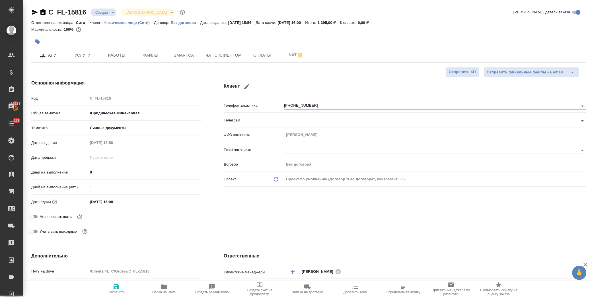
type textarea "x"
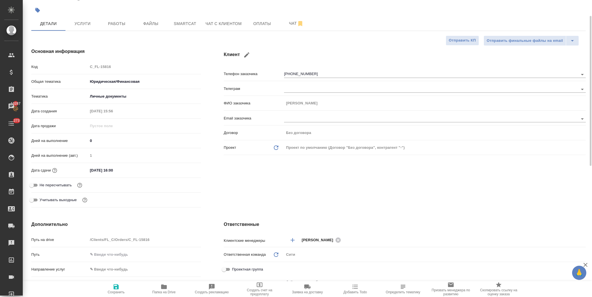
scroll to position [126, 0]
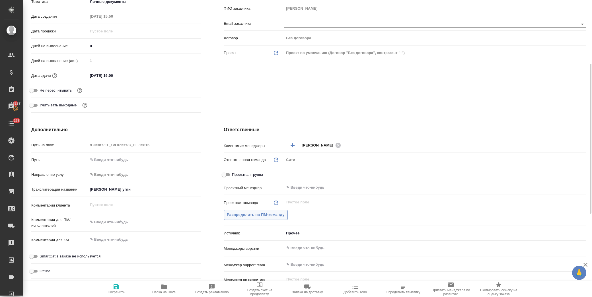
click at [265, 211] on button "Распределить на ПМ-команду" at bounding box center [256, 215] width 64 height 10
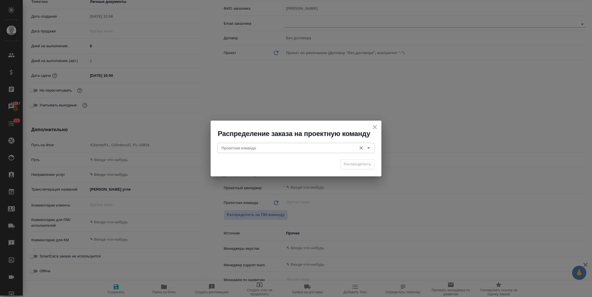
click at [266, 149] on input "Проектная команда" at bounding box center [286, 148] width 135 height 7
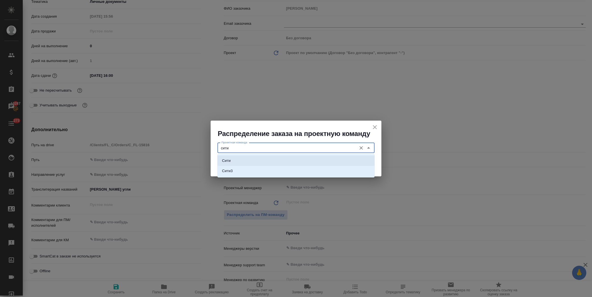
drag, startPoint x: 248, startPoint y: 160, endPoint x: 379, endPoint y: 163, distance: 131.2
click at [248, 160] on li "Сити" at bounding box center [295, 161] width 157 height 10
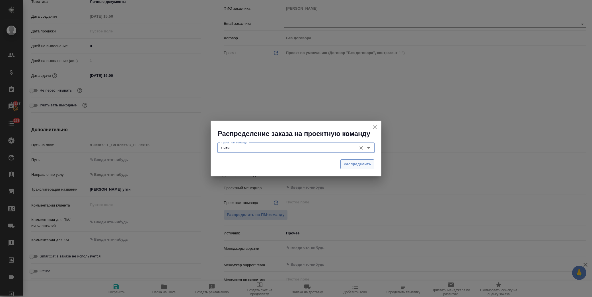
type input "Сити"
click at [355, 164] on span "Распределить" at bounding box center [357, 164] width 28 height 7
type textarea "x"
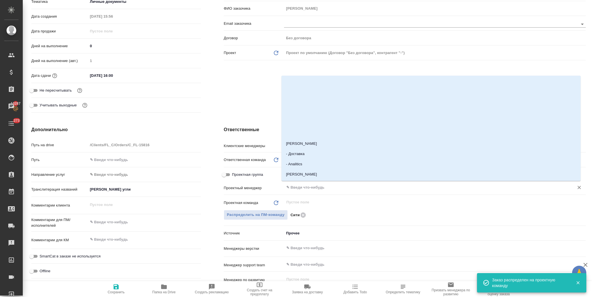
click at [312, 185] on input "text" at bounding box center [425, 187] width 279 height 7
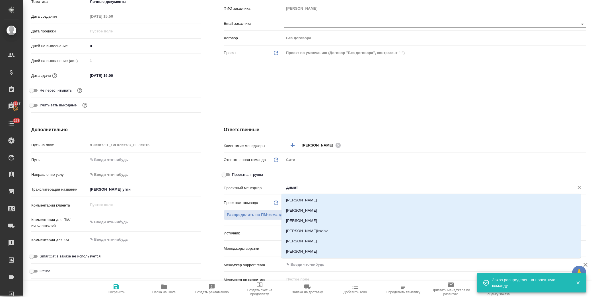
type input "димитр"
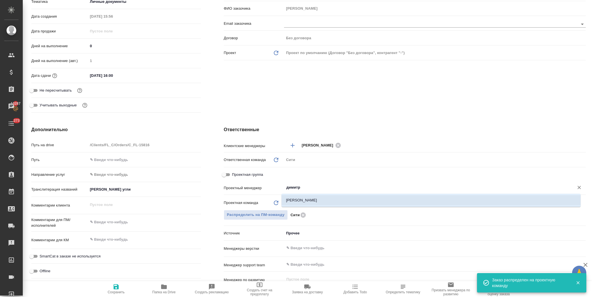
click at [316, 197] on li "[PERSON_NAME]" at bounding box center [430, 200] width 299 height 10
type textarea "x"
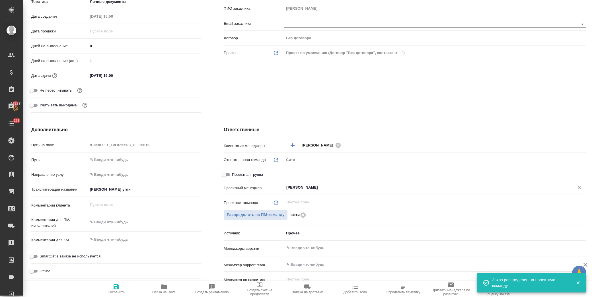
type input "[PERSON_NAME]"
drag, startPoint x: 120, startPoint y: 288, endPoint x: 125, endPoint y: 288, distance: 4.3
click at [120, 289] on span "Сохранить" at bounding box center [116, 288] width 41 height 11
type textarea "x"
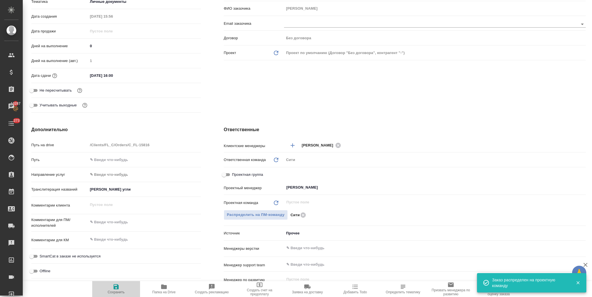
type textarea "x"
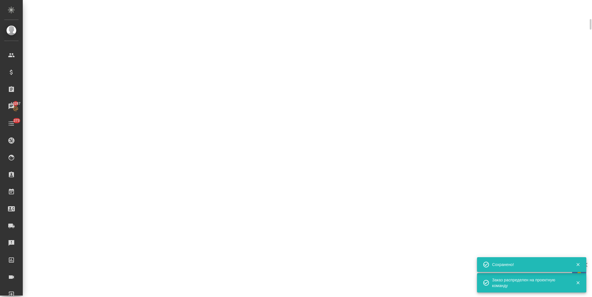
scroll to position [122, 0]
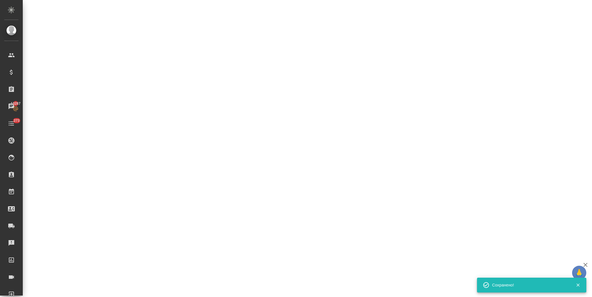
select select "RU"
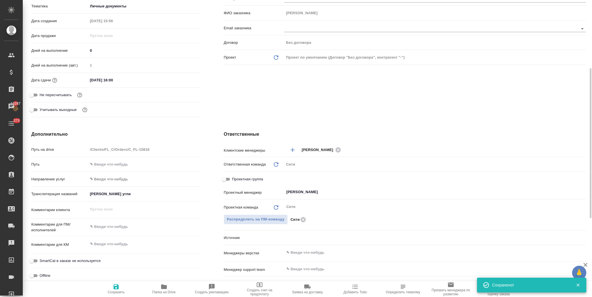
scroll to position [126, 0]
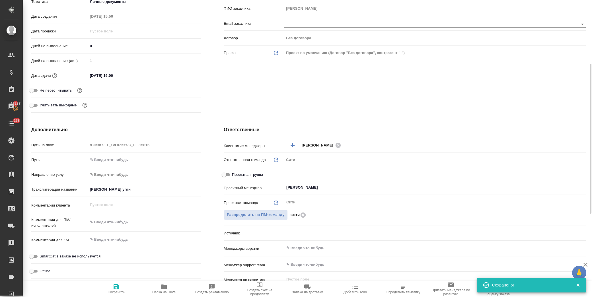
type textarea "x"
click at [115, 290] on icon "button" at bounding box center [116, 286] width 7 height 7
type textarea "x"
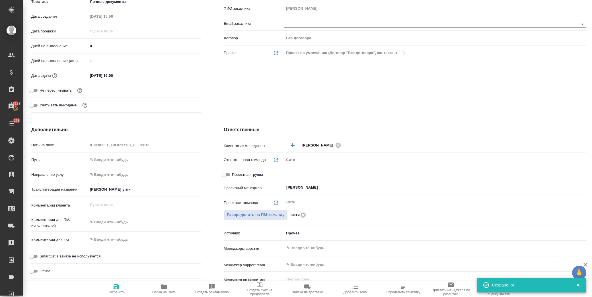
type textarea "x"
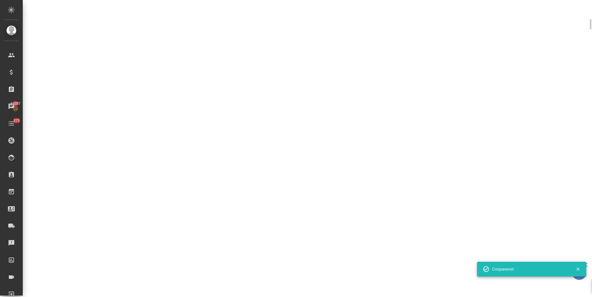
scroll to position [122, 0]
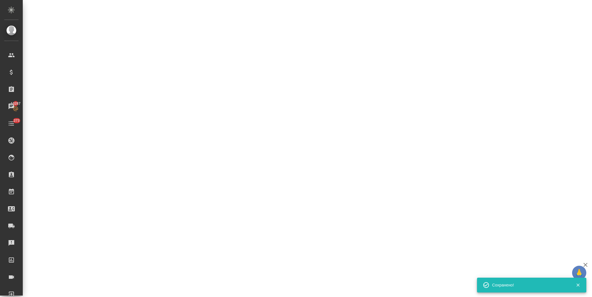
select select "RU"
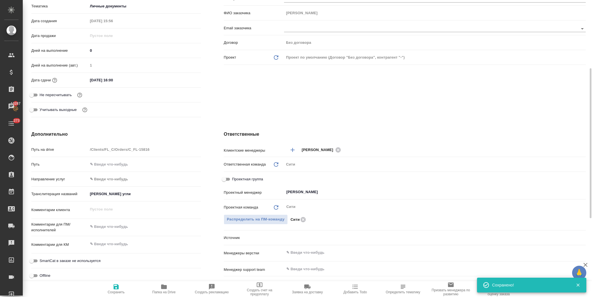
type textarea "x"
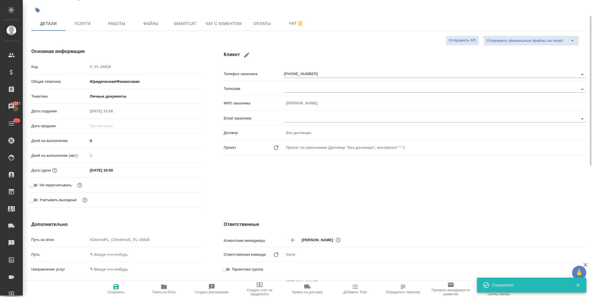
scroll to position [0, 0]
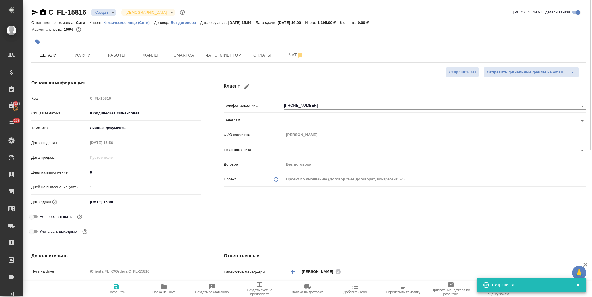
click at [106, 13] on body "🙏 .cls-1 fill:#fff; AWATERA Лофицкая Юлия Владимировна Клиенты Спецификации Зак…" at bounding box center [296, 148] width 592 height 297
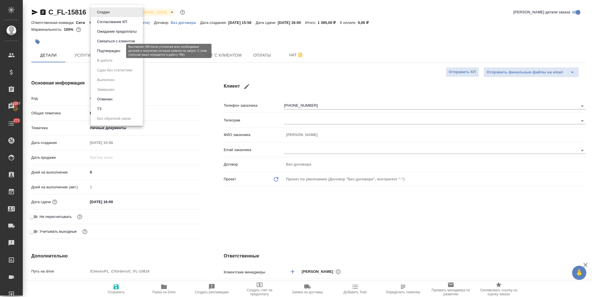
click at [113, 50] on button "Подтвержден" at bounding box center [108, 51] width 27 height 6
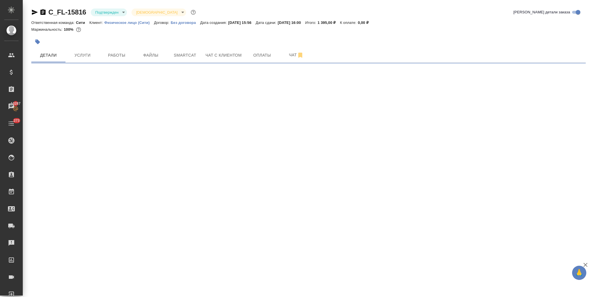
select select "RU"
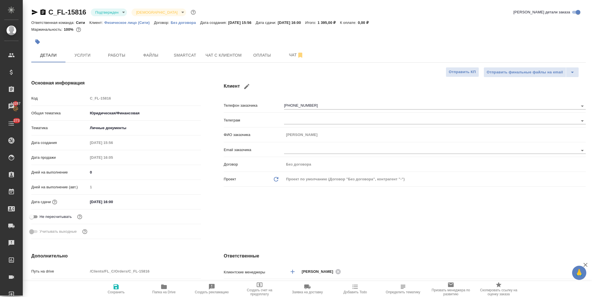
type textarea "x"
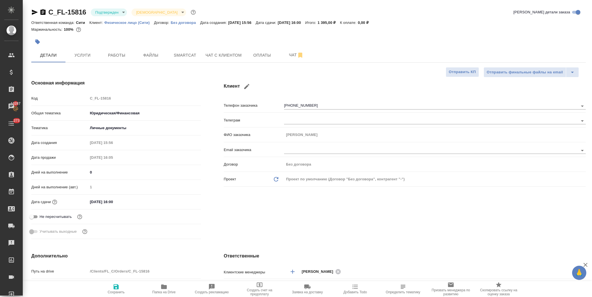
type textarea "x"
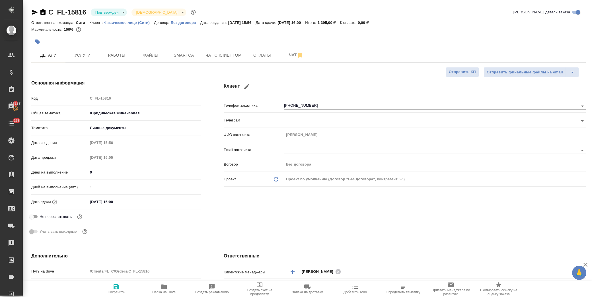
type textarea "x"
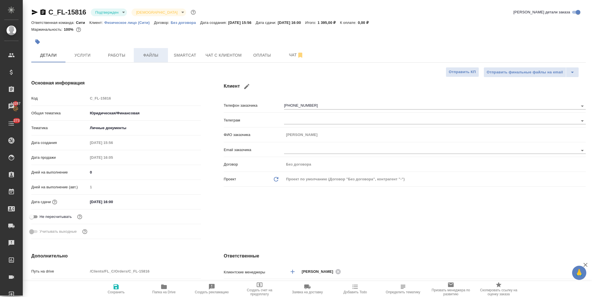
click at [154, 57] on span "Файлы" at bounding box center [150, 55] width 27 height 7
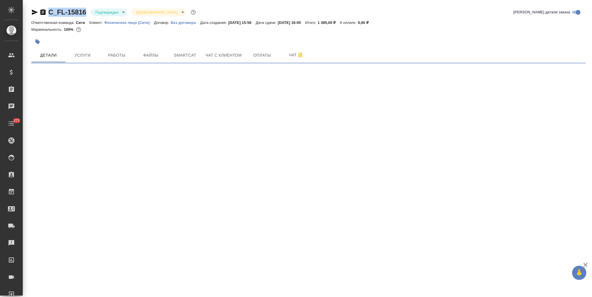
drag, startPoint x: 89, startPoint y: 12, endPoint x: 49, endPoint y: 13, distance: 40.7
click at [49, 13] on div "C_FL-15816 Подтвержден confirmed Святая троица holyTrinity" at bounding box center [114, 12] width 166 height 9
copy link "C_FL-15816"
select select "RU"
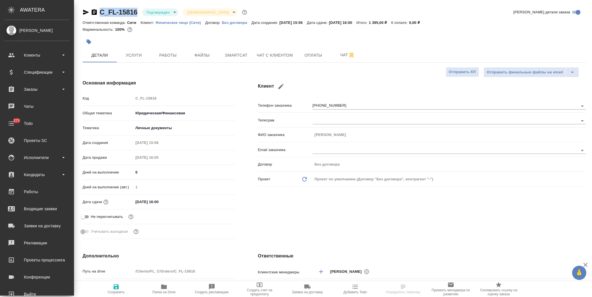
type textarea "x"
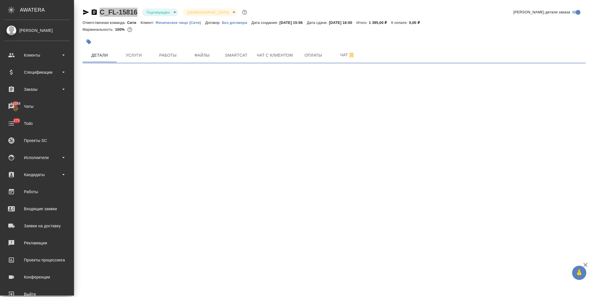
select select "RU"
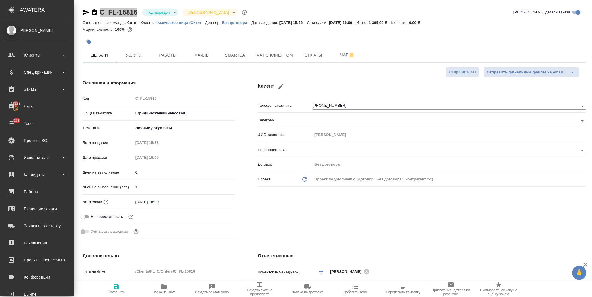
type textarea "x"
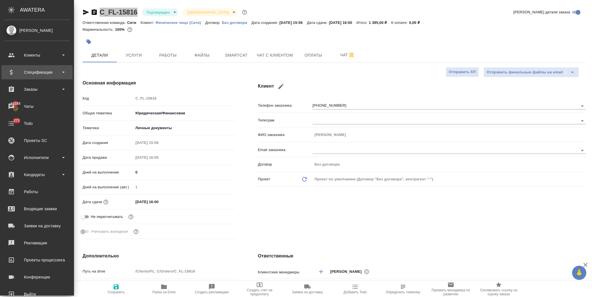
type textarea "x"
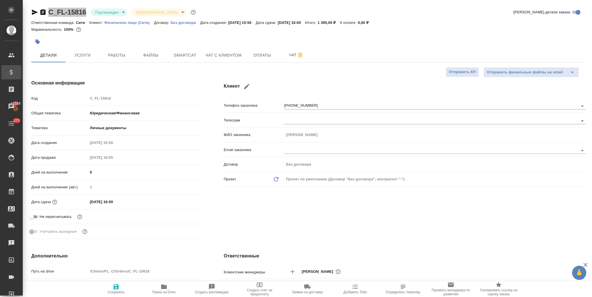
type textarea "x"
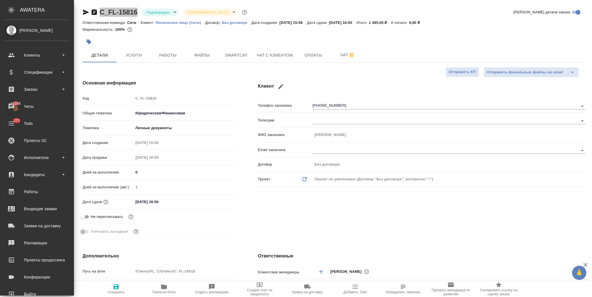
type textarea "x"
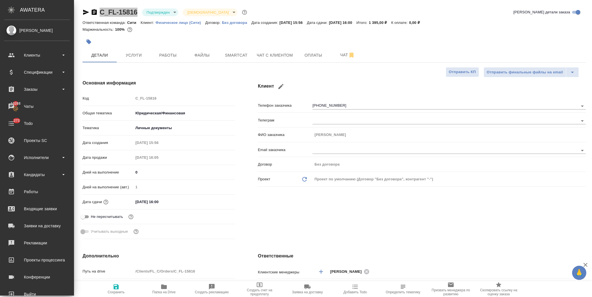
type textarea "x"
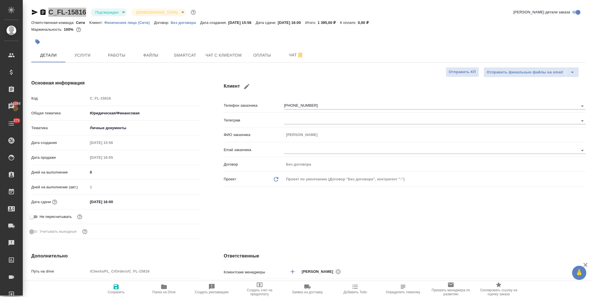
type textarea "x"
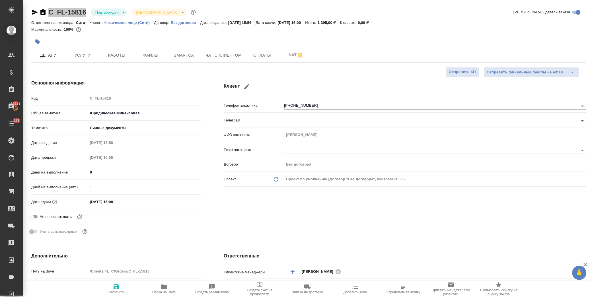
type textarea "x"
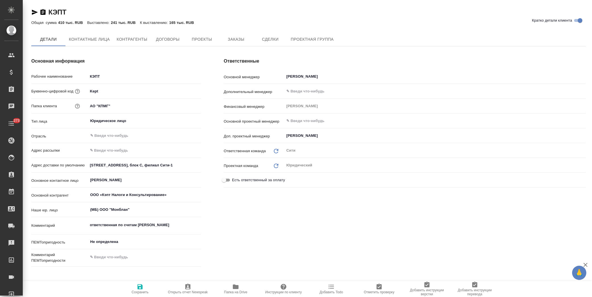
type textarea "x"
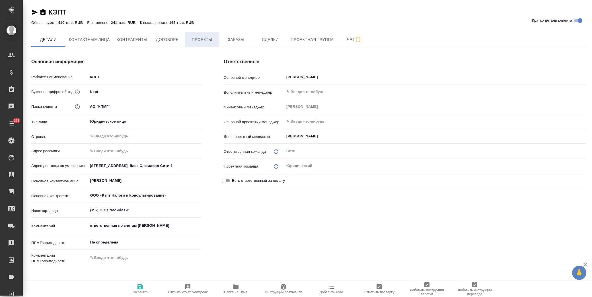
type textarea "x"
click at [241, 41] on span "Заказы" at bounding box center [235, 39] width 27 height 7
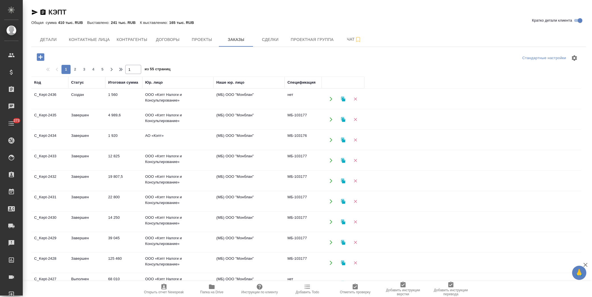
click at [38, 60] on icon "button" at bounding box center [40, 56] width 7 height 7
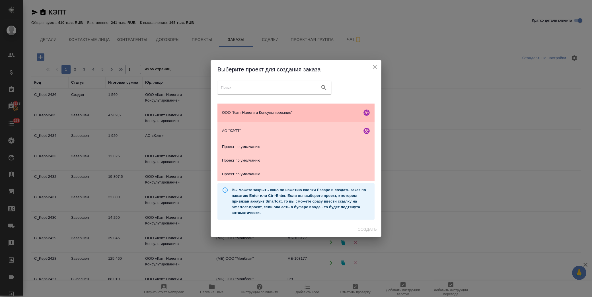
click at [274, 114] on span "ООО "Кэпт Налоги и Консультирование"" at bounding box center [291, 113] width 138 height 6
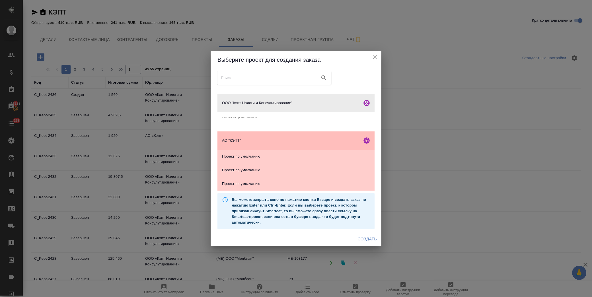
click at [265, 138] on span "АО "КЭПТ"" at bounding box center [291, 141] width 138 height 6
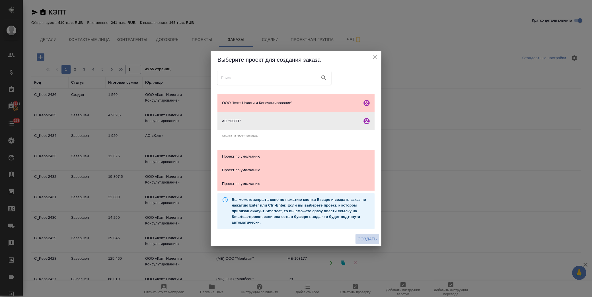
click at [373, 239] on span "Создать" at bounding box center [367, 239] width 19 height 7
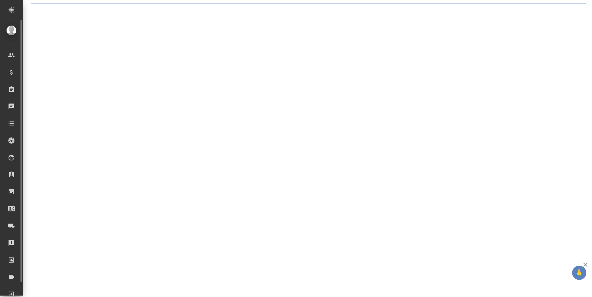
select select "RU"
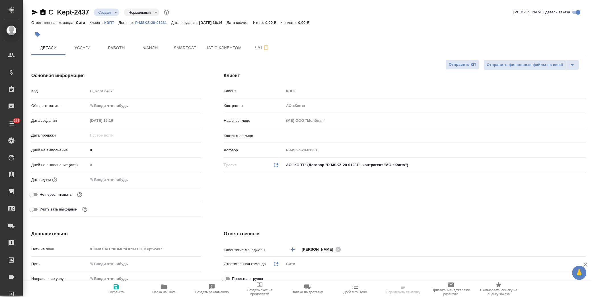
type textarea "x"
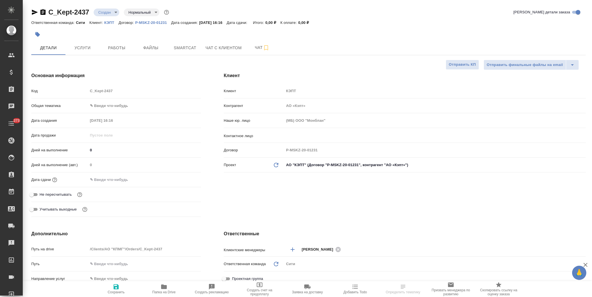
type textarea "x"
click at [104, 106] on body "🙏 .cls-1 fill:#fff; AWATERA [PERSON_NAME] Спецификации Заказы Чаты 273 Todo Про…" at bounding box center [296, 148] width 592 height 297
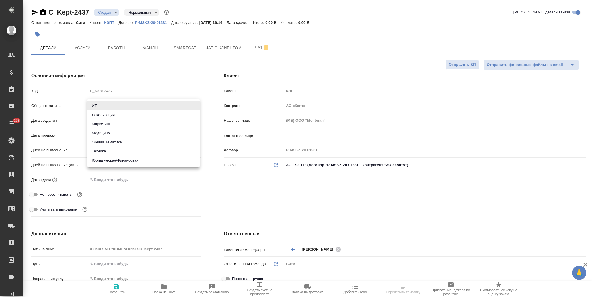
click at [125, 163] on li "Юридическая/Финансовая" at bounding box center [143, 160] width 112 height 9
type input "yr-fn"
type textarea "x"
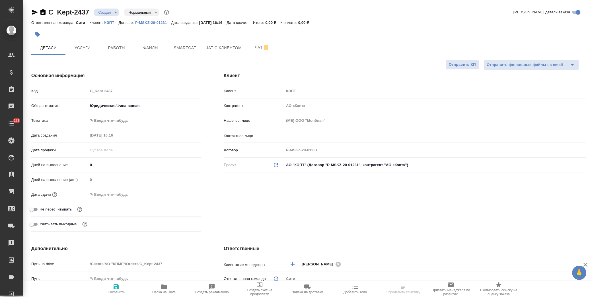
click at [121, 121] on body "🙏 .cls-1 fill:#fff; AWATERA [PERSON_NAME] Спецификации Заказы Чаты 273 Todo Про…" at bounding box center [296, 148] width 592 height 297
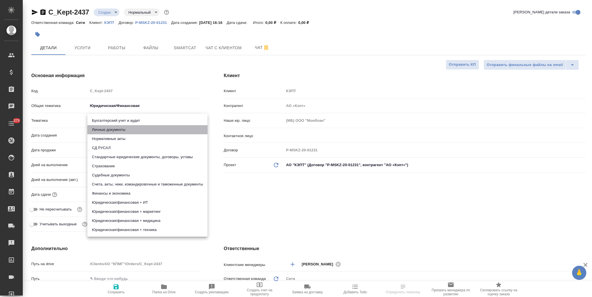
click at [125, 128] on li "Личные документы" at bounding box center [147, 129] width 120 height 9
type textarea "x"
type input "5a8b8b956a9677013d343cfe"
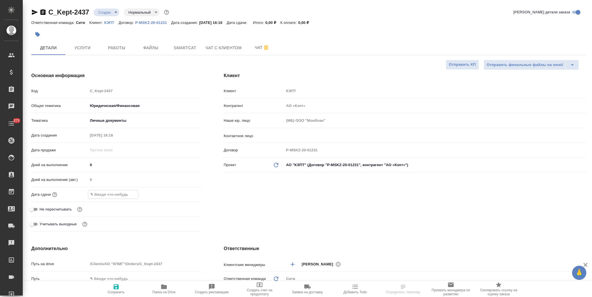
click at [121, 192] on input "text" at bounding box center [113, 194] width 50 height 8
click at [182, 193] on icon "button" at bounding box center [184, 194] width 7 height 7
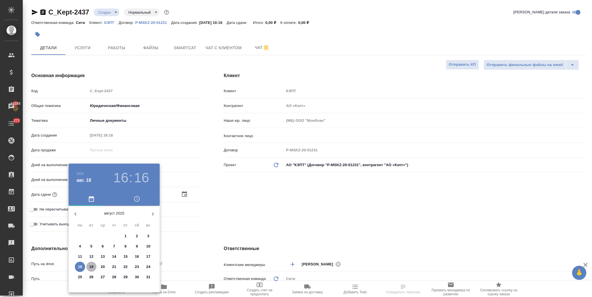
click at [90, 268] on span "19" at bounding box center [91, 267] width 10 height 6
type input "[DATE] 16:16"
type textarea "x"
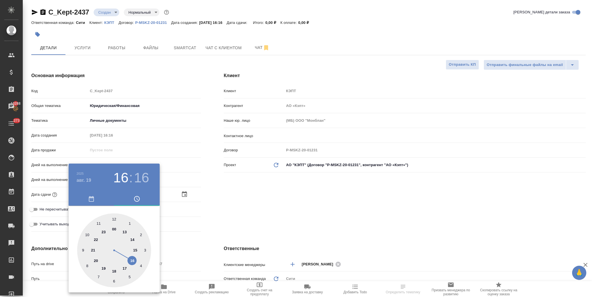
click at [135, 250] on div at bounding box center [114, 250] width 74 height 74
type input "[DATE] 15:16"
type textarea "x"
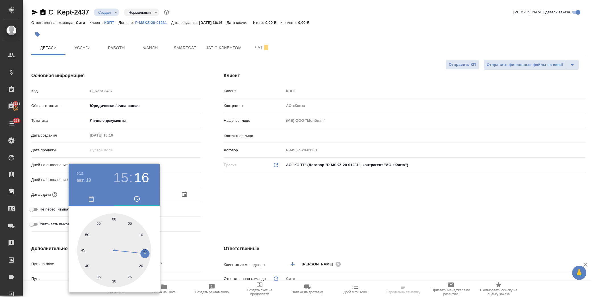
click at [115, 221] on div at bounding box center [114, 250] width 74 height 74
type input "19.08.2025 15:00"
type textarea "x"
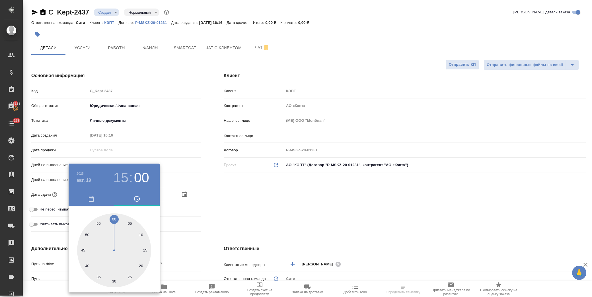
drag, startPoint x: 241, startPoint y: 201, endPoint x: 104, endPoint y: 277, distance: 157.0
click at [241, 201] on div at bounding box center [296, 148] width 592 height 297
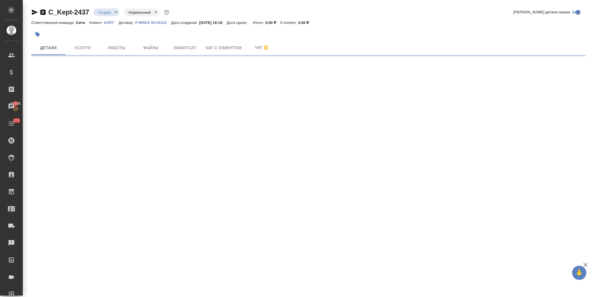
select select "RU"
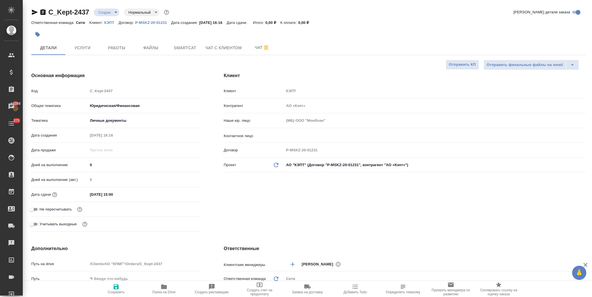
type textarea "x"
click at [112, 286] on span "Сохранить" at bounding box center [116, 288] width 41 height 11
type textarea "x"
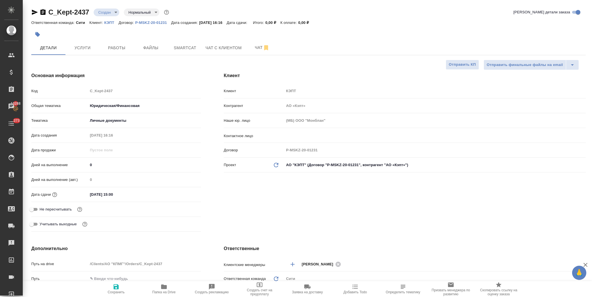
type textarea "x"
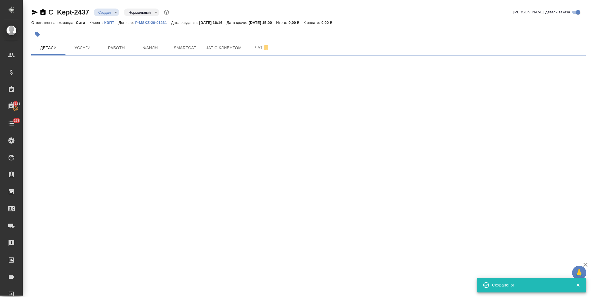
select select "RU"
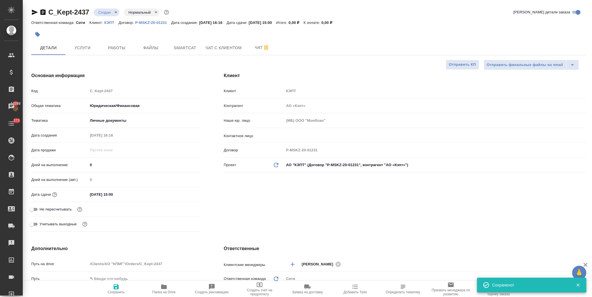
type textarea "x"
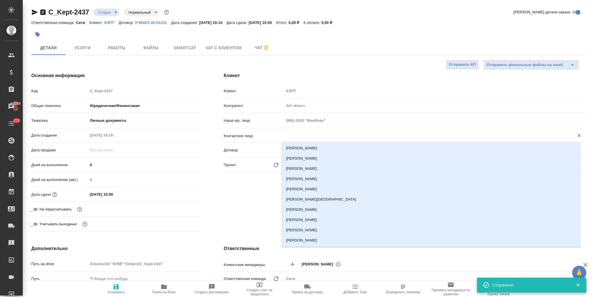
click at [304, 137] on input "text" at bounding box center [425, 135] width 279 height 7
type input "р"
type textarea "x"
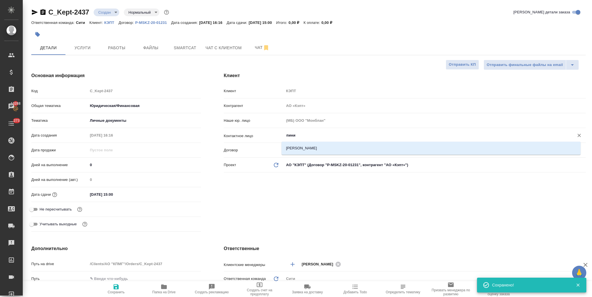
click at [303, 143] on div "Пинимясова Мария" at bounding box center [430, 148] width 299 height 13
click at [304, 147] on li "[PERSON_NAME]" at bounding box center [430, 148] width 299 height 10
type input "[PERSON_NAME]"
type textarea "x"
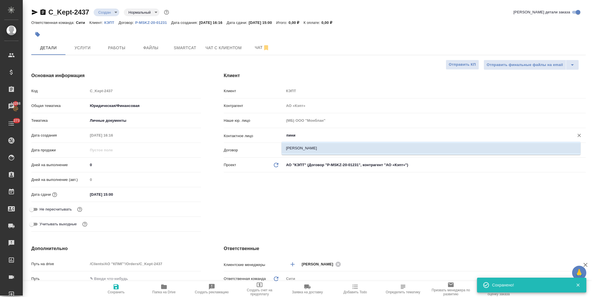
type textarea "x"
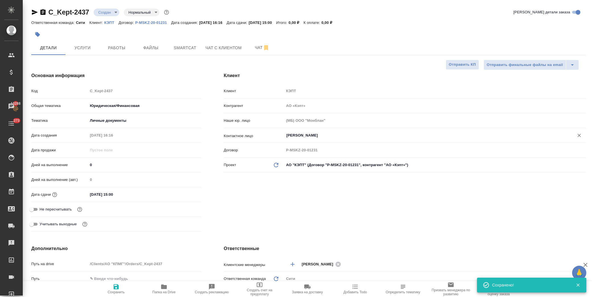
type input "Пинимясова Мария"
click at [119, 286] on icon "button" at bounding box center [116, 286] width 7 height 7
type textarea "x"
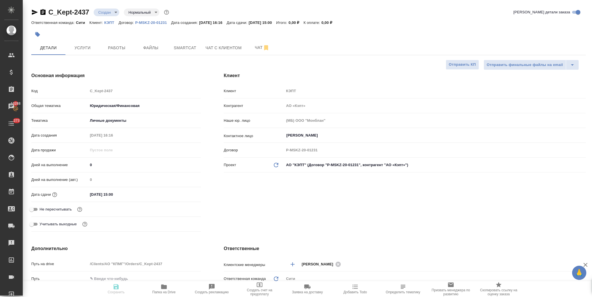
type textarea "x"
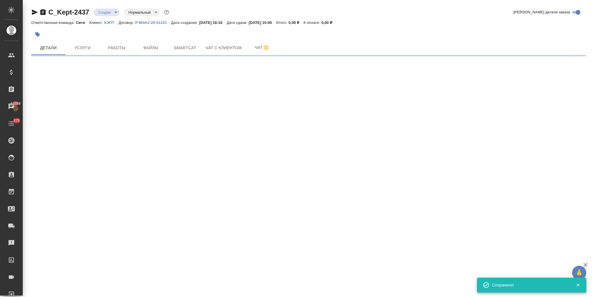
select select "RU"
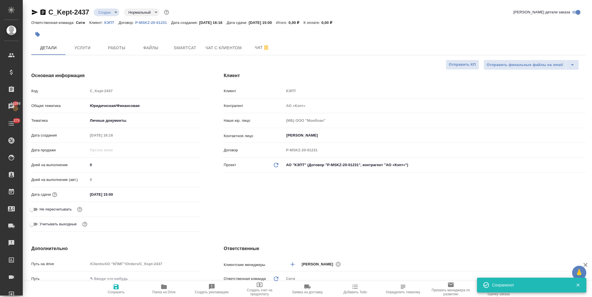
type textarea "x"
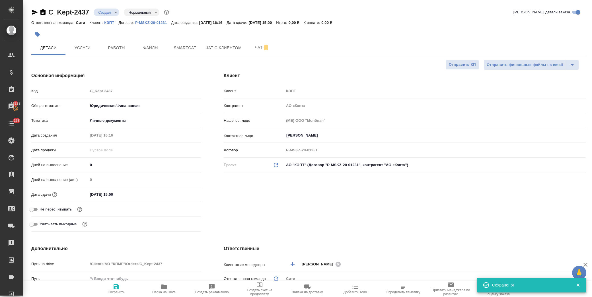
type textarea "x"
click at [76, 47] on span "Услуги" at bounding box center [82, 47] width 27 height 7
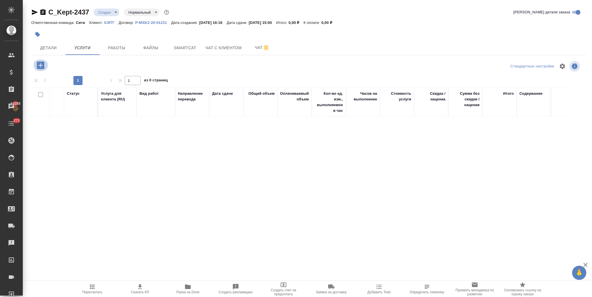
click at [39, 69] on icon "button" at bounding box center [40, 64] width 7 height 7
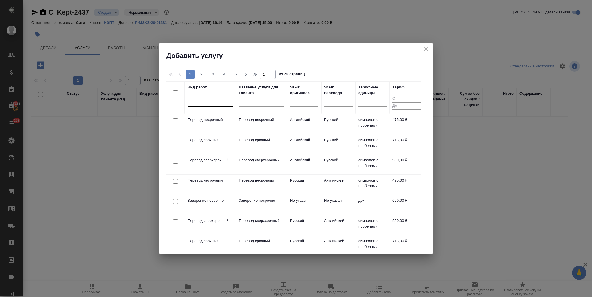
click at [217, 102] on div at bounding box center [211, 101] width 46 height 8
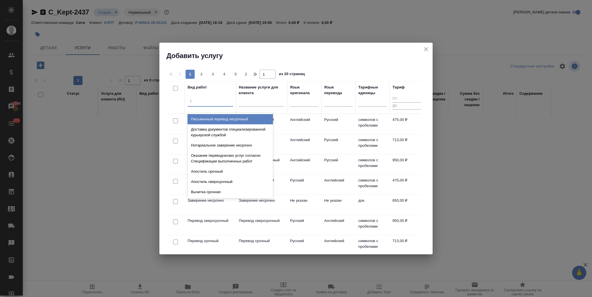
type input "g"
type input "перевод ст"
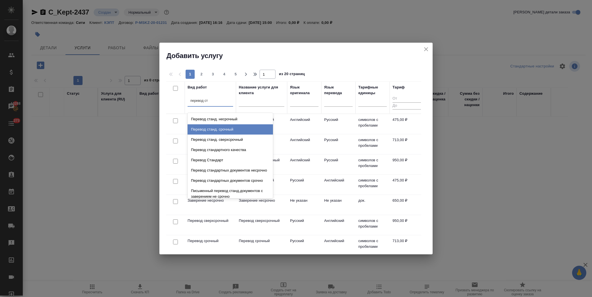
click at [223, 127] on div "Перевод станд. срочный" at bounding box center [230, 129] width 85 height 10
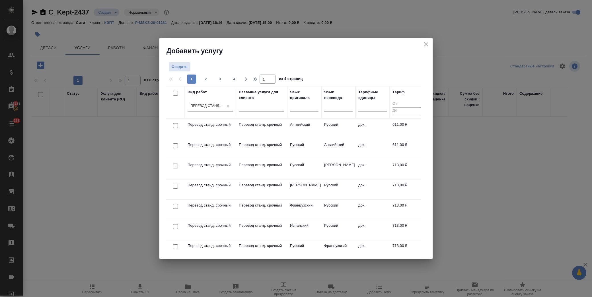
click at [176, 124] on input "checkbox" at bounding box center [175, 125] width 5 height 5
checkbox input "true"
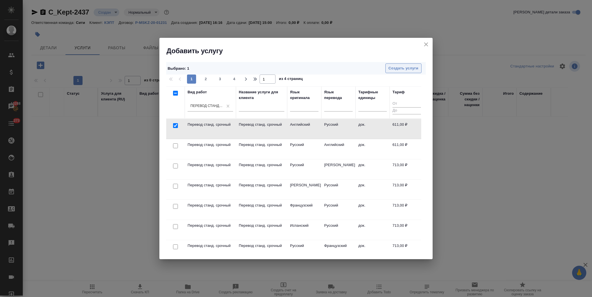
click at [397, 67] on span "Создать услуги" at bounding box center [403, 68] width 30 height 7
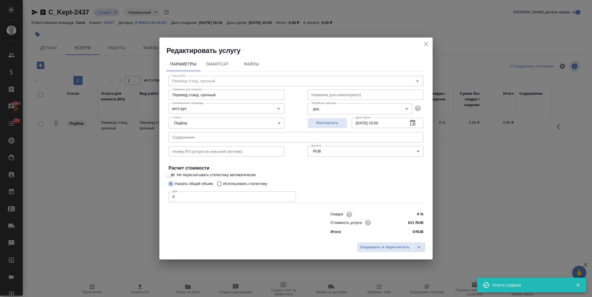
drag, startPoint x: 185, startPoint y: 198, endPoint x: 134, endPoint y: 197, distance: 51.5
click at [132, 197] on div "Редактировать услугу Параметры SmartCat Файлы Вид работ Перевод станд. срочный …" at bounding box center [296, 148] width 592 height 297
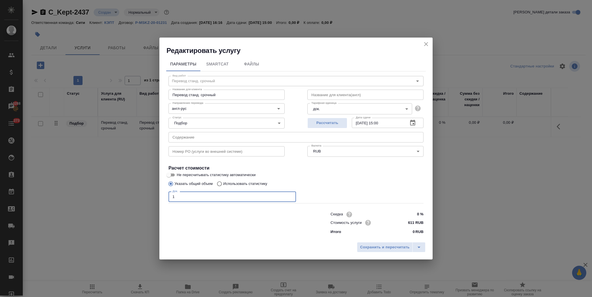
type input "1"
drag, startPoint x: 406, startPoint y: 222, endPoint x: 414, endPoint y: 222, distance: 7.4
click at [414, 222] on input "611 RUB" at bounding box center [412, 223] width 21 height 8
type input "305.5 RUB"
click at [193, 133] on input "text" at bounding box center [295, 137] width 255 height 10
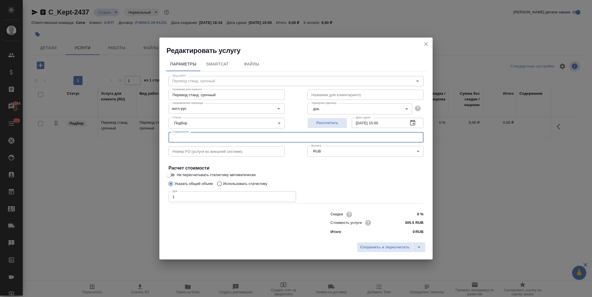
paste input "Молдавский паспорт_А.Гричук (12.08)"
click at [250, 136] on input "Молдавский паспорт_А.Гричук (12.08)" at bounding box center [295, 137] width 255 height 10
paste input "Кост: 110110"
drag, startPoint x: 317, startPoint y: 137, endPoint x: 170, endPoint y: 135, distance: 146.8
click at [170, 135] on input "Молдавский паспорт_А.Гричук (12.08) (Пинимясова Мария, кост Кост: 110110)" at bounding box center [295, 137] width 255 height 10
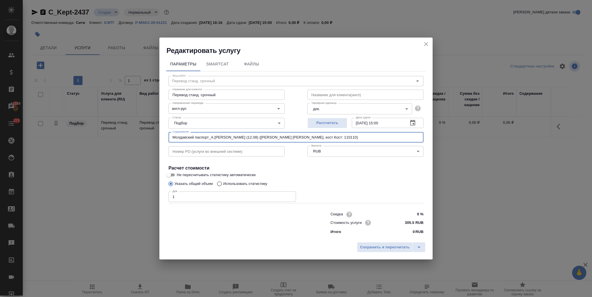
type input "Молдавский паспорт_А.Гричук (12.08) (Пинимясова Мария, кост Кост: 110110)"
click at [416, 121] on icon "button" at bounding box center [412, 123] width 7 height 7
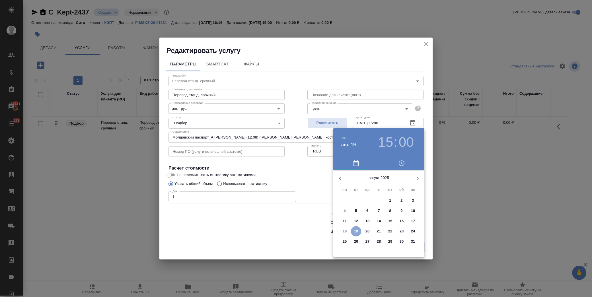
click at [353, 232] on span "19" at bounding box center [356, 231] width 10 height 6
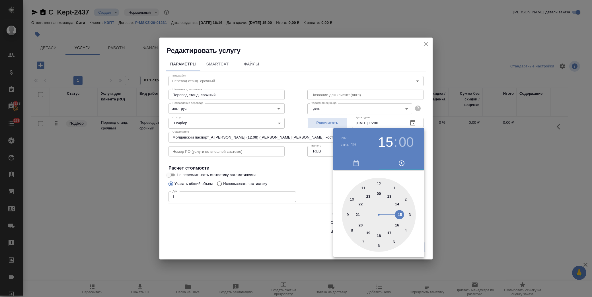
click at [352, 198] on div at bounding box center [379, 215] width 74 height 74
type input "19.08.2025 10:00"
click at [317, 175] on div at bounding box center [296, 148] width 592 height 297
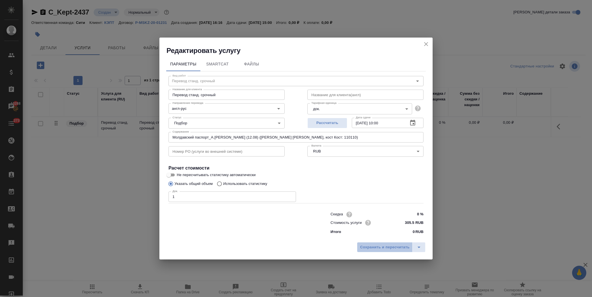
drag, startPoint x: 381, startPoint y: 249, endPoint x: 363, endPoint y: 239, distance: 20.6
click at [381, 248] on span "Сохранить и пересчитать" at bounding box center [385, 247] width 50 height 7
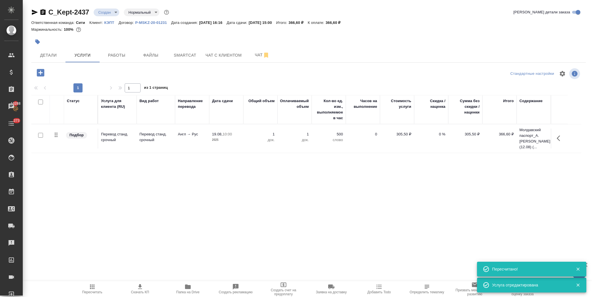
click at [43, 74] on icon "button" at bounding box center [40, 72] width 7 height 7
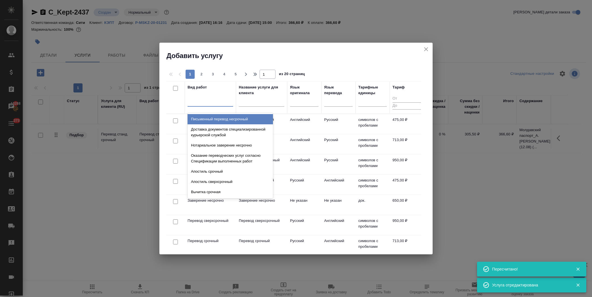
click at [223, 101] on div at bounding box center [211, 101] width 46 height 8
type input "срочное"
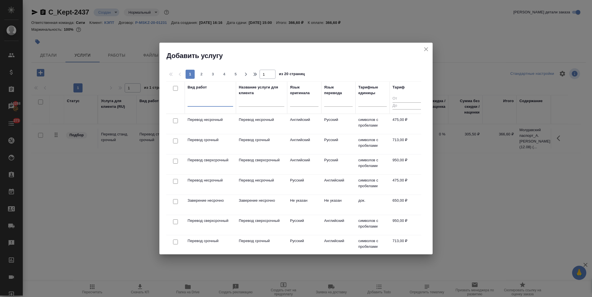
drag, startPoint x: 215, startPoint y: 101, endPoint x: 177, endPoint y: 99, distance: 38.5
click at [177, 99] on tr "Вид работ 0 results available. Select is focused ,type to refine list, press Do…" at bounding box center [295, 97] width 258 height 32
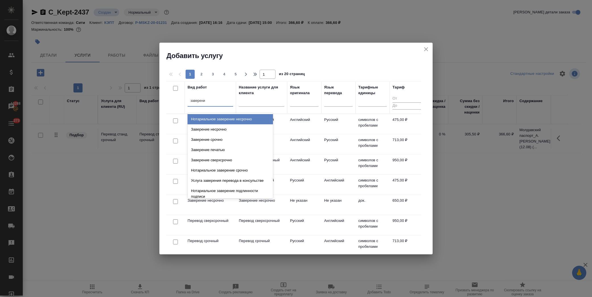
type input "заверение"
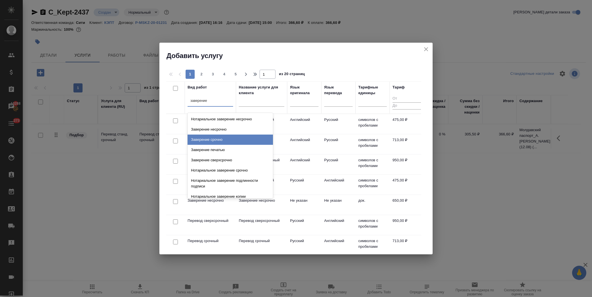
click at [228, 139] on div "Заверение срочно" at bounding box center [230, 140] width 85 height 10
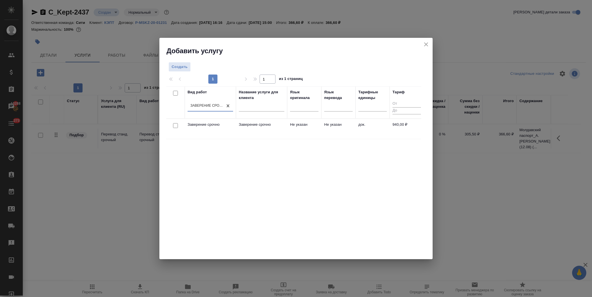
click at [176, 126] on input "checkbox" at bounding box center [175, 125] width 5 height 5
checkbox input "true"
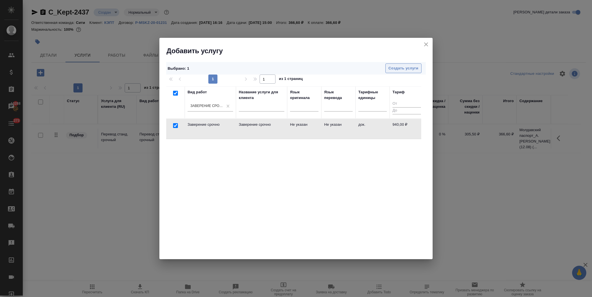
click at [396, 71] on span "Создать услуги" at bounding box center [403, 68] width 30 height 7
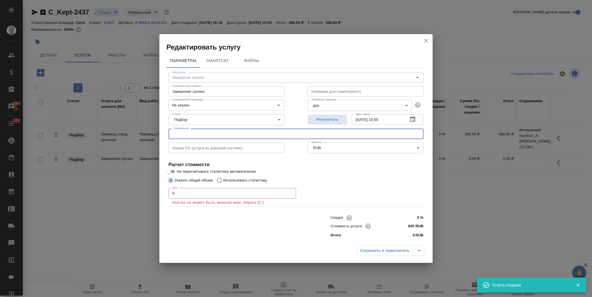
click at [216, 131] on input "text" at bounding box center [295, 134] width 255 height 10
paste input "Молдавский паспорт_А.Гричук (12.08) (Пинимясова Мария, кост Кост: 110110)"
type input "Молдавский паспорт_А.Гричук (12.08) (Пинимясова Мария, кост Кост: 110110)"
drag, startPoint x: 174, startPoint y: 194, endPoint x: 126, endPoint y: 194, distance: 47.2
click at [127, 197] on div "Редактировать услугу Параметры SmartCat Файлы Вид работ Заверение срочно Вид ра…" at bounding box center [296, 148] width 592 height 297
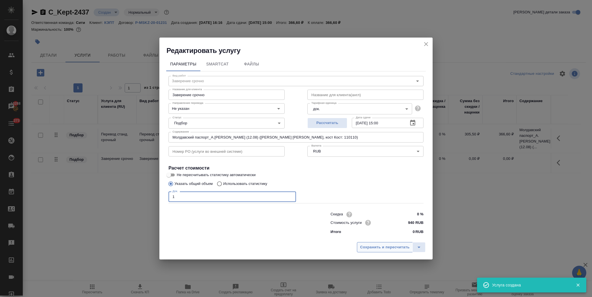
type input "1"
click at [382, 249] on span "Сохранить и пересчитать" at bounding box center [385, 247] width 50 height 7
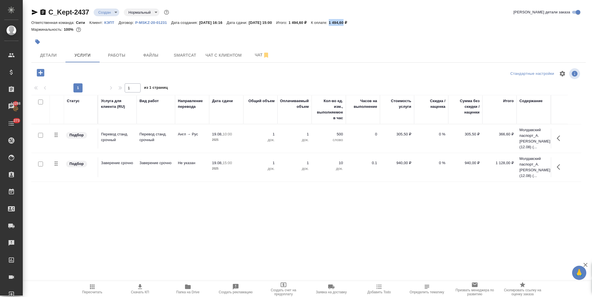
drag, startPoint x: 344, startPoint y: 22, endPoint x: 357, endPoint y: 23, distance: 13.7
click at [351, 23] on p "1 494,60 ₽" at bounding box center [340, 22] width 22 height 4
copy p "1 494,60"
click at [160, 53] on span "Файлы" at bounding box center [150, 55] width 27 height 7
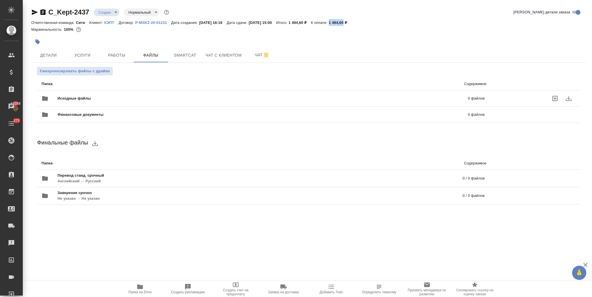
click at [81, 101] on span "Исходные файлы" at bounding box center [168, 99] width 222 height 6
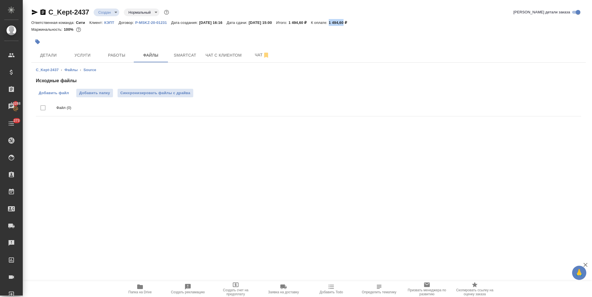
click at [69, 92] on label "Добавить файл" at bounding box center [54, 93] width 36 height 9
click at [0, 0] on input "Добавить файл" at bounding box center [0, 0] width 0 height 0
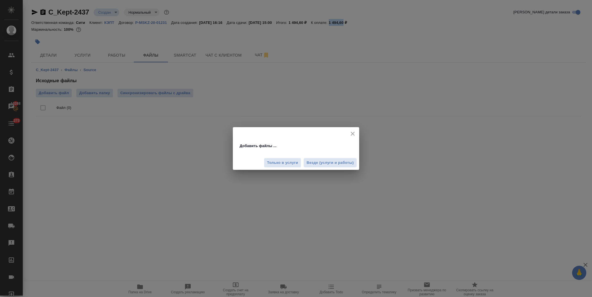
click at [320, 162] on span "Везде (услуги и работы)" at bounding box center [329, 163] width 47 height 7
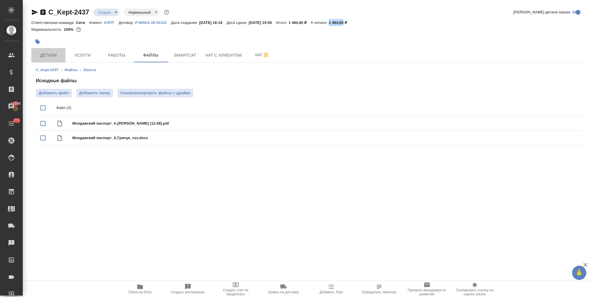
click at [48, 53] on span "Детали" at bounding box center [48, 55] width 27 height 7
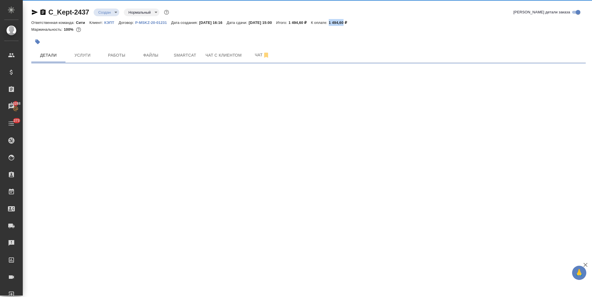
select select "RU"
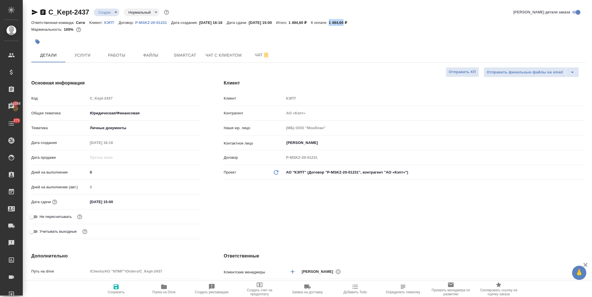
type textarea "x"
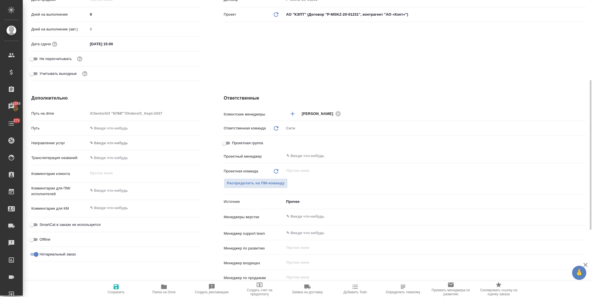
type textarea "x"
click at [116, 193] on textarea at bounding box center [144, 191] width 112 height 10
type textarea "x"
type textarea "п"
type textarea "x"
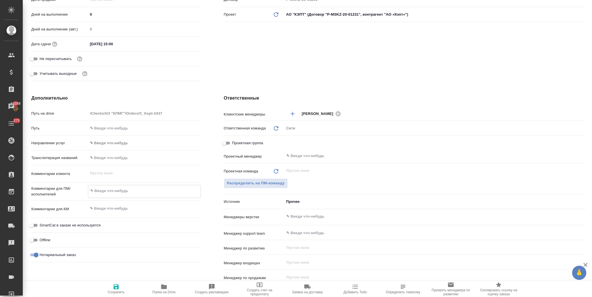
type textarea "x"
type textarea "пе"
type textarea "x"
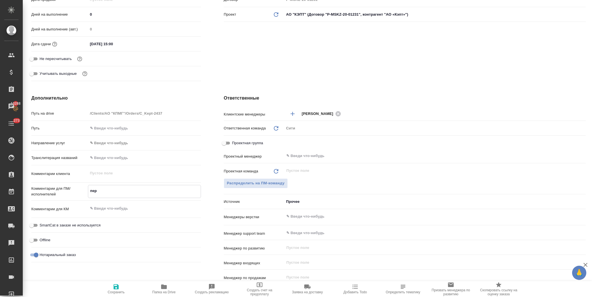
type textarea "пере"
type textarea "x"
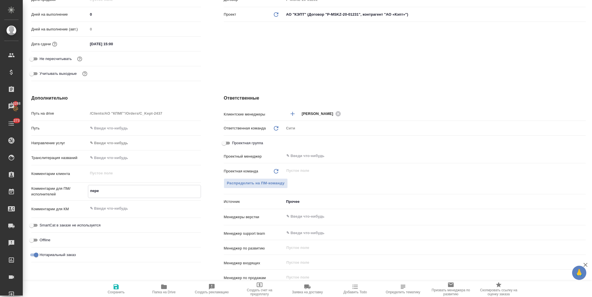
type textarea "перев"
type textarea "x"
type textarea "перево"
type textarea "x"
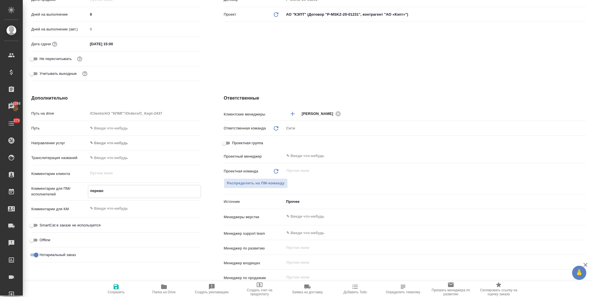
type textarea "x"
type textarea "перевод"
type textarea "x"
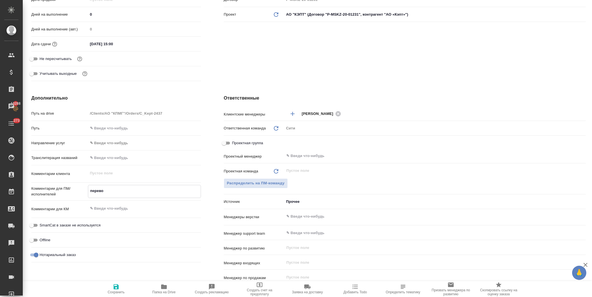
type textarea "x"
type textarea "перевод"
type textarea "x"
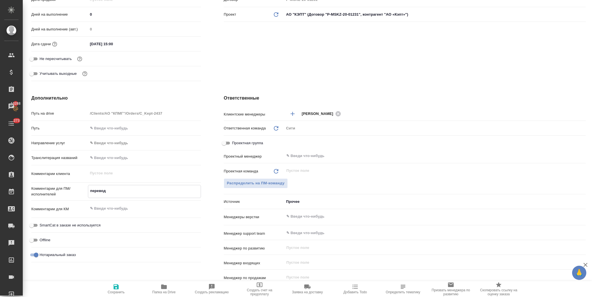
type textarea "x"
type textarea "перевод э"
type textarea "x"
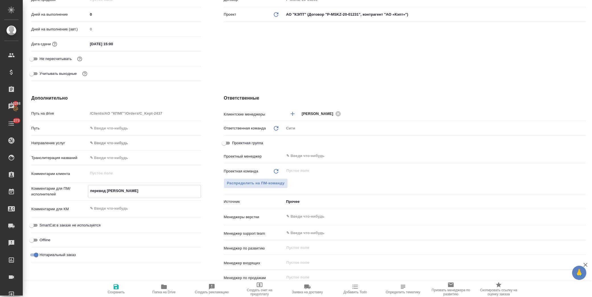
type textarea "перевод эт"
type textarea "x"
type textarea "перевод это"
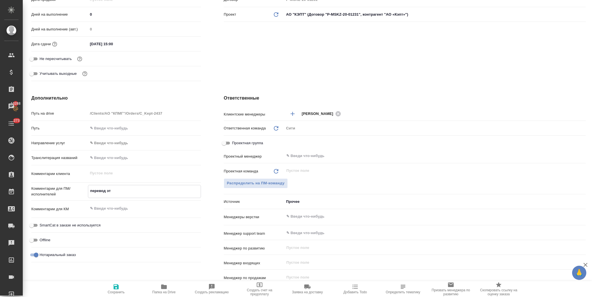
type textarea "x"
type textarea "перевод этог"
type textarea "x"
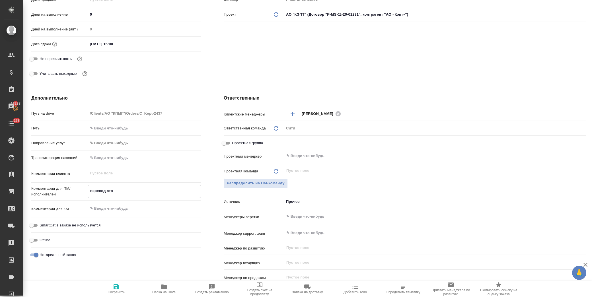
type textarea "x"
type textarea "перевод этого"
type textarea "x"
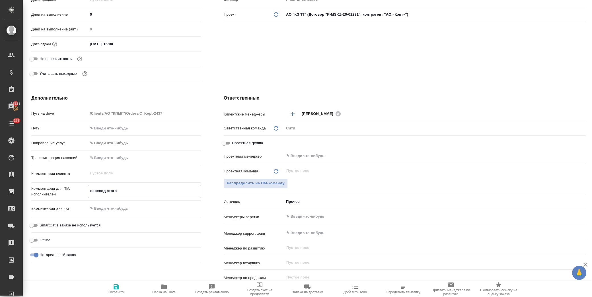
type textarea "x"
type textarea "перевод этого"
type textarea "x"
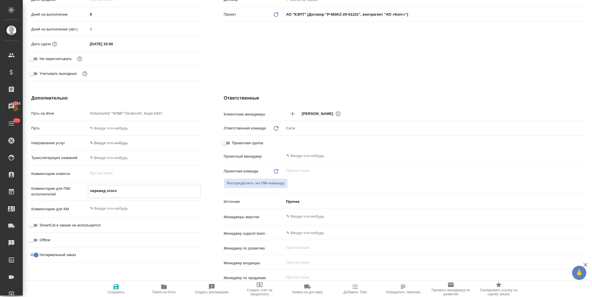
type textarea "перевод этого п"
type textarea "x"
type textarea "перевод этого па"
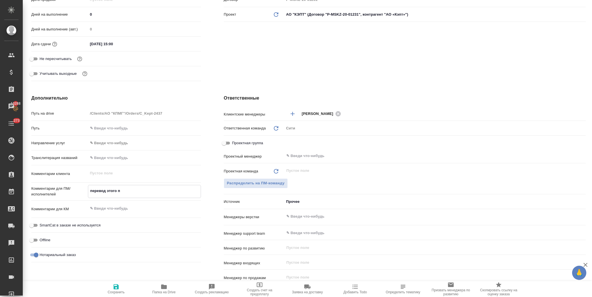
type textarea "x"
type textarea "перевод этого пас"
type textarea "x"
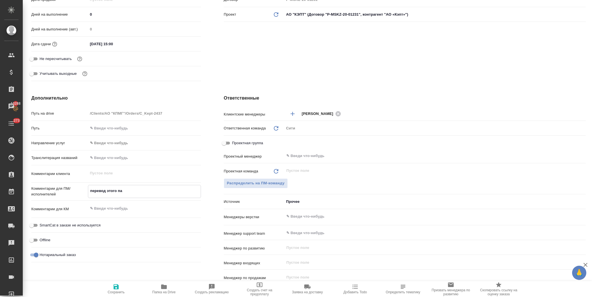
type textarea "x"
type textarea "перевод этого пасп"
type textarea "x"
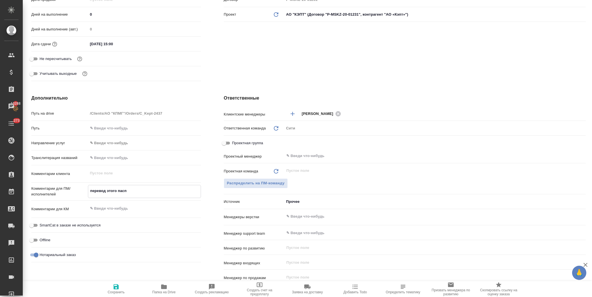
type textarea "перевод этого паспо"
type textarea "x"
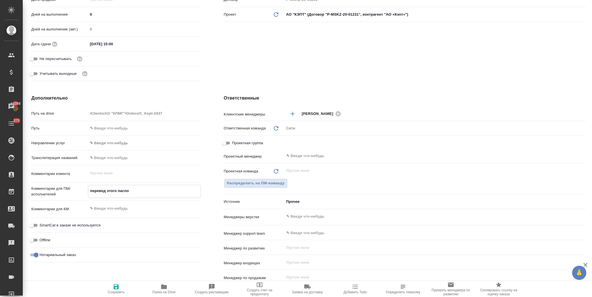
type textarea "перевод этого паспор"
type textarea "x"
type textarea "перевод этого паспорт"
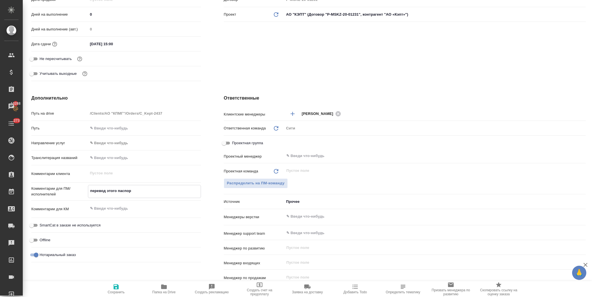
type textarea "x"
type textarea "перевод этого паспорта"
type textarea "x"
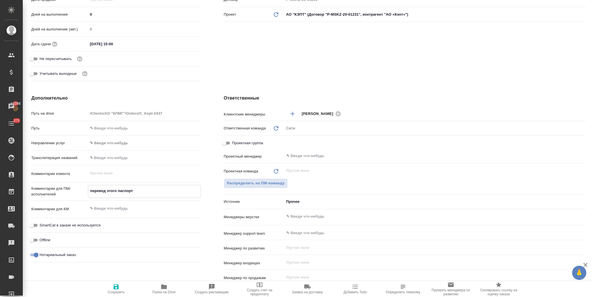
type textarea "x"
type textarea "перевод этого паспорта"
type textarea "x"
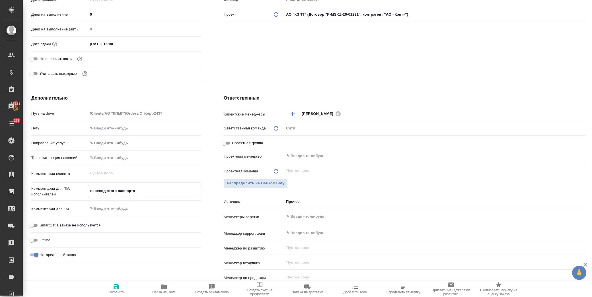
type textarea "x"
type textarea "перевод этого паспорта у"
type textarea "x"
type textarea "перевод этого паспорта уж"
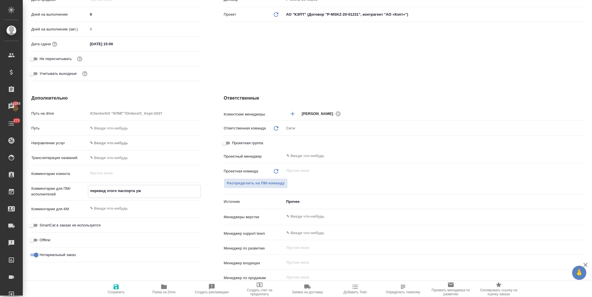
type textarea "x"
type textarea "перевод этого паспорта уже"
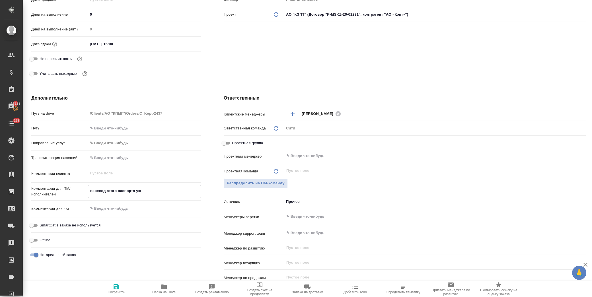
type textarea "x"
type textarea "перевод этого паспорта уже"
type textarea "x"
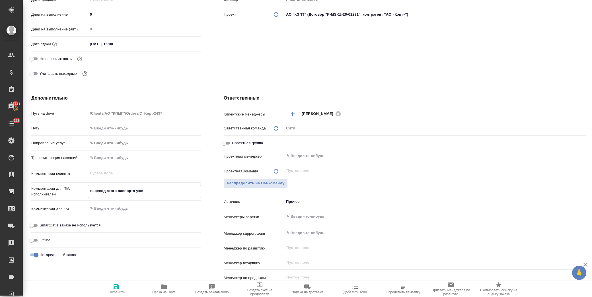
type textarea "x"
type textarea "перевод этого паспорта уже д"
type textarea "x"
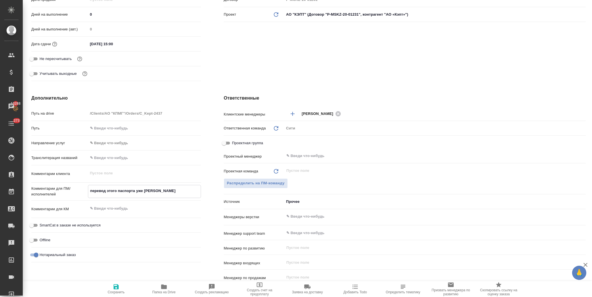
type textarea "x"
type textarea "перевод этого паспорта уже де"
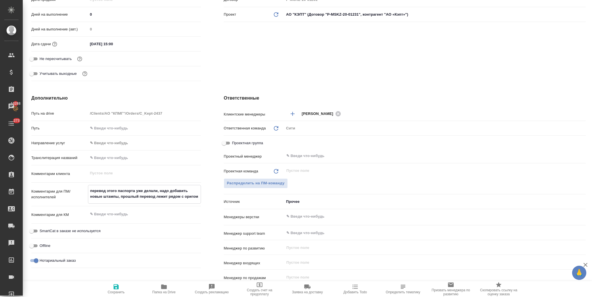
click at [125, 286] on span "Сохранить" at bounding box center [116, 288] width 41 height 11
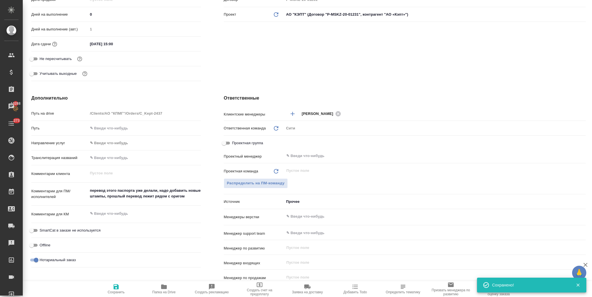
scroll to position [32, 0]
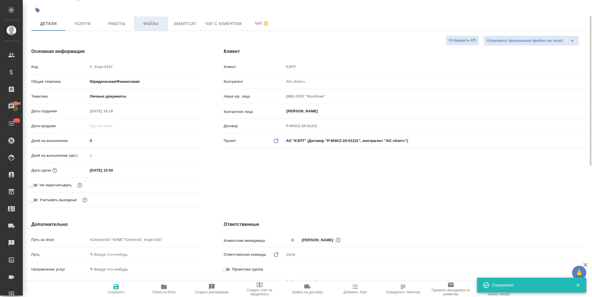
click at [152, 23] on span "Файлы" at bounding box center [150, 23] width 27 height 7
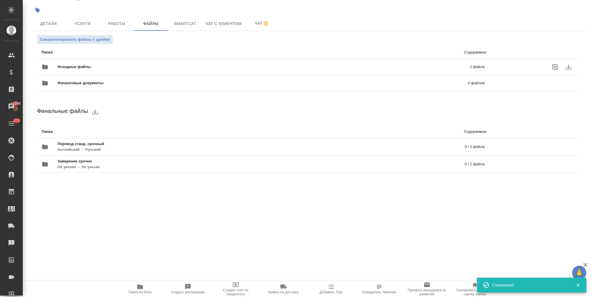
click at [76, 67] on span "Исходные файлы" at bounding box center [168, 67] width 223 height 6
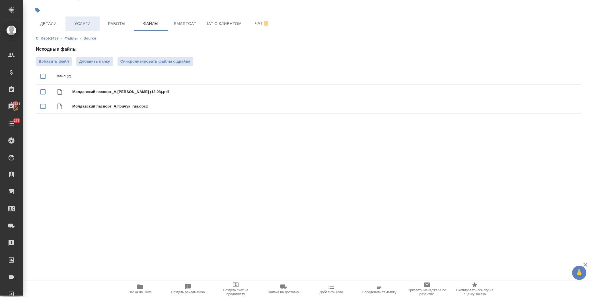
click at [84, 21] on span "Услуги" at bounding box center [82, 23] width 27 height 7
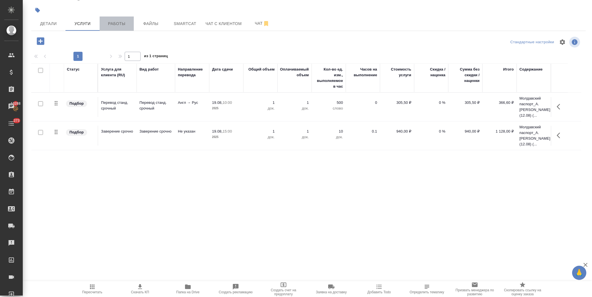
click at [112, 23] on span "Работы" at bounding box center [116, 23] width 27 height 7
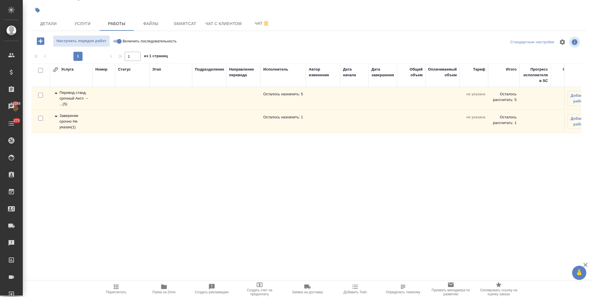
click at [55, 93] on icon at bounding box center [56, 93] width 7 height 7
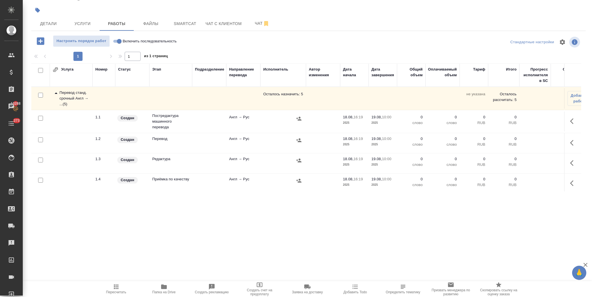
click at [40, 117] on input "checkbox" at bounding box center [40, 118] width 5 height 5
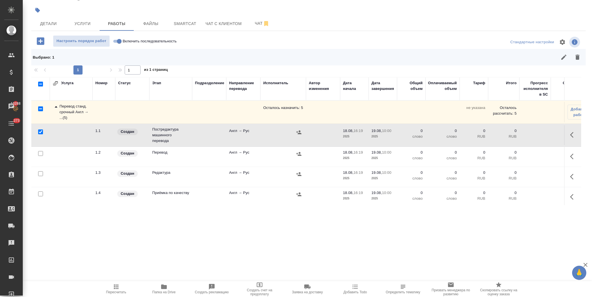
click at [40, 174] on input "checkbox" at bounding box center [40, 173] width 5 height 5
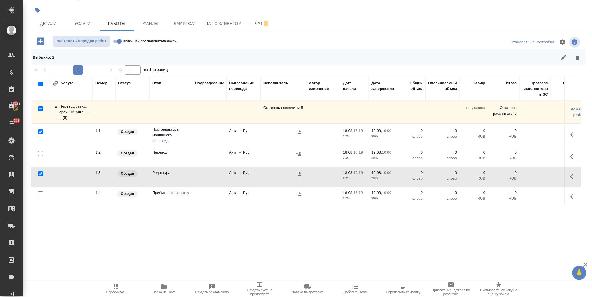
scroll to position [63, 0]
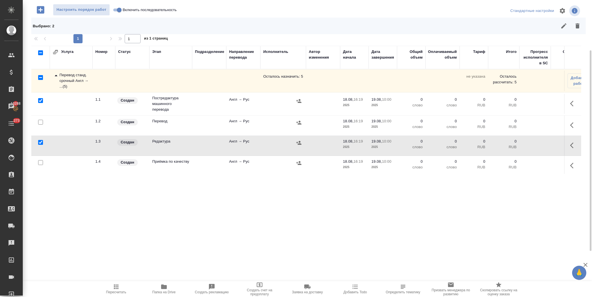
click at [41, 161] on input "checkbox" at bounding box center [40, 162] width 5 height 5
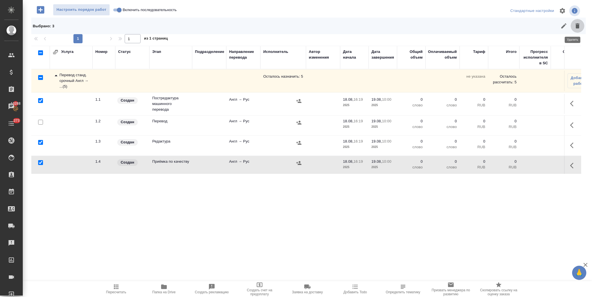
click at [570, 27] on button "button" at bounding box center [577, 26] width 14 height 14
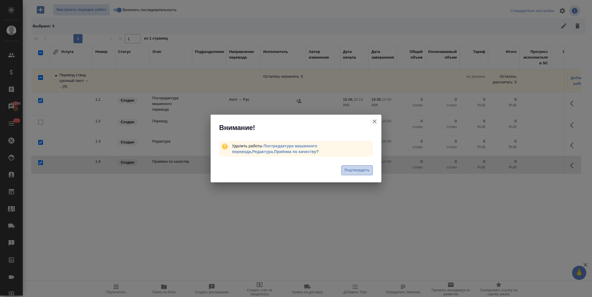
click at [359, 169] on span "Подтвердить" at bounding box center [356, 170] width 25 height 7
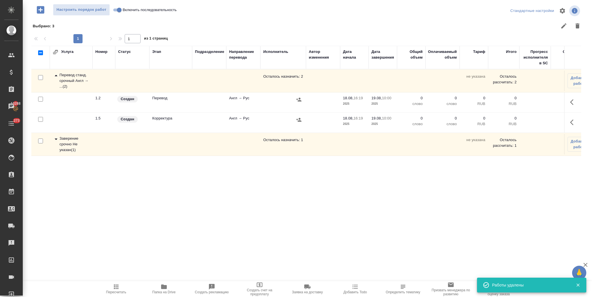
click at [40, 120] on input "checkbox" at bounding box center [40, 119] width 5 height 5
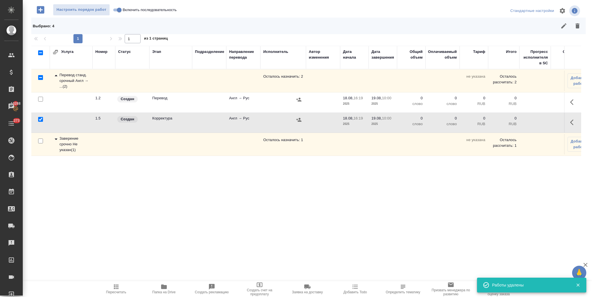
click at [575, 30] on button "button" at bounding box center [577, 26] width 14 height 14
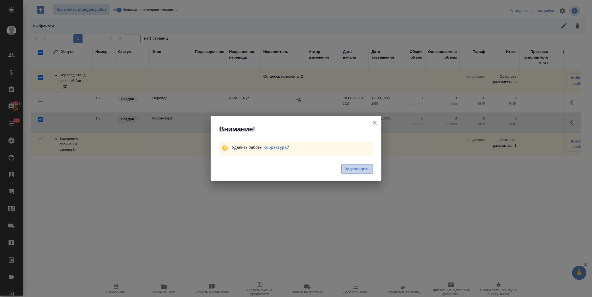
drag, startPoint x: 360, startPoint y: 166, endPoint x: 462, endPoint y: 157, distance: 102.2
click at [361, 166] on span "Подтвердить" at bounding box center [356, 169] width 25 height 7
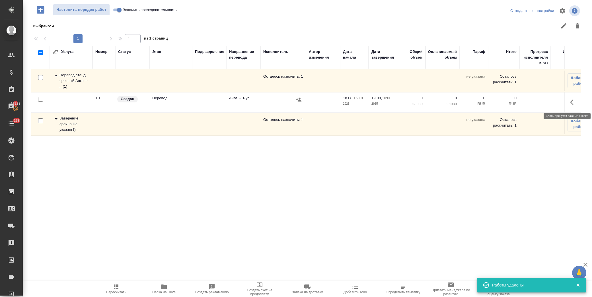
click at [570, 101] on icon "button" at bounding box center [573, 102] width 7 height 7
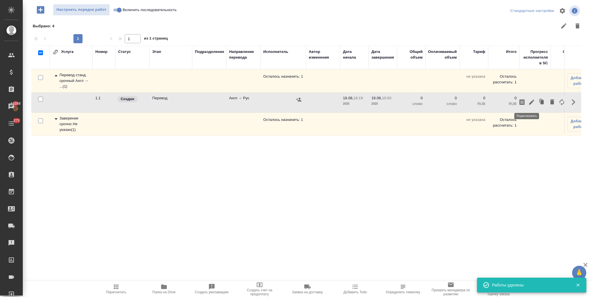
click at [528, 104] on icon "button" at bounding box center [531, 102] width 7 height 7
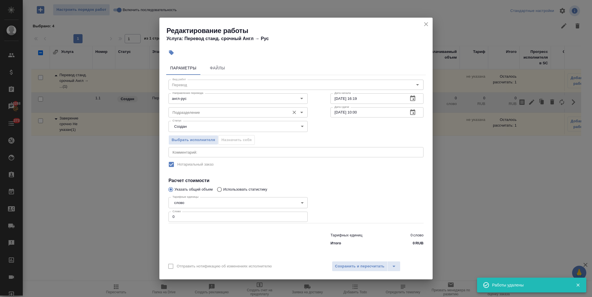
click at [266, 114] on input "Подразделение" at bounding box center [228, 112] width 117 height 7
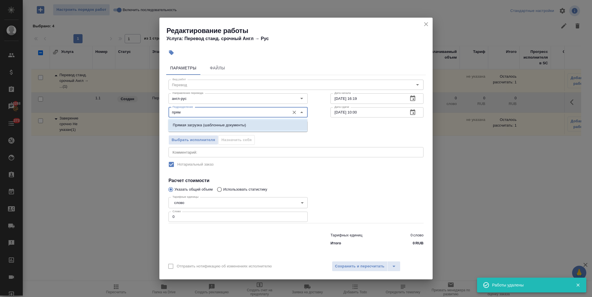
click at [254, 124] on li "Прямая загрузка (шаблонные документы)" at bounding box center [237, 125] width 139 height 10
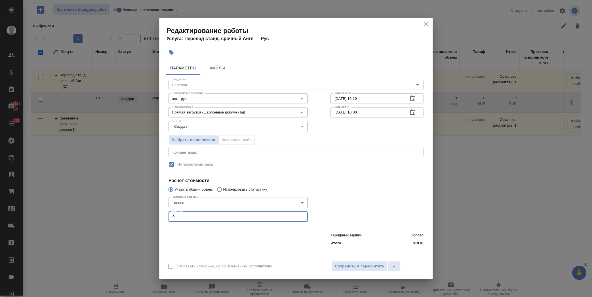
drag, startPoint x: 189, startPoint y: 214, endPoint x: 146, endPoint y: 217, distance: 43.3
click at [146, 217] on div "Редактирование работы Услуга: Перевод станд. срочный Англ → Рус Параметры Файлы…" at bounding box center [296, 148] width 592 height 297
click at [357, 263] on span "Сохранить и пересчитать" at bounding box center [360, 266] width 50 height 7
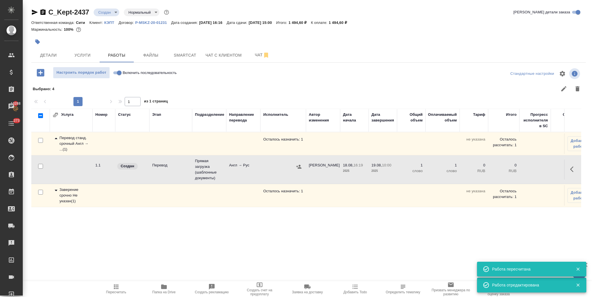
scroll to position [0, 0]
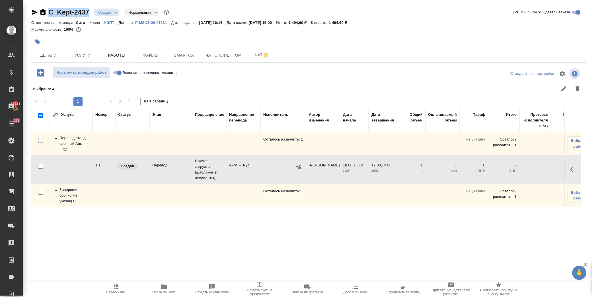
drag, startPoint x: 71, startPoint y: 13, endPoint x: 50, endPoint y: 14, distance: 21.9
click at [50, 14] on div "C_Kept-2437 Создан new Нормальный normal" at bounding box center [100, 12] width 139 height 9
copy link "C_Kept-2437"
click at [53, 58] on span "Детали" at bounding box center [48, 55] width 27 height 7
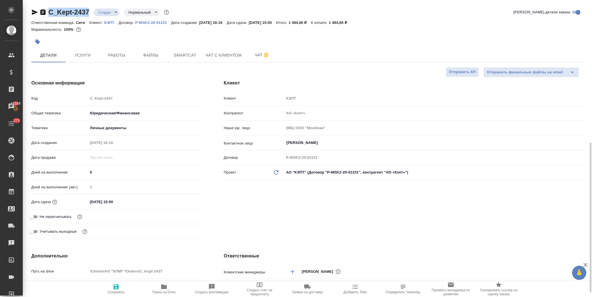
scroll to position [95, 0]
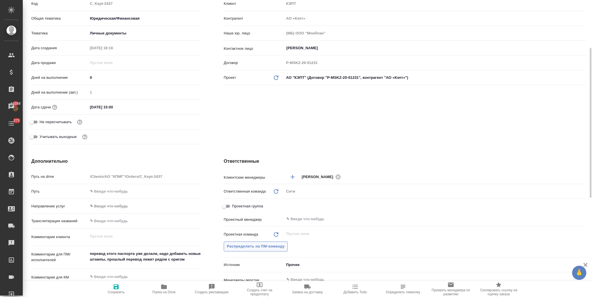
click at [246, 244] on span "Распределить на ПМ-команду" at bounding box center [256, 246] width 58 height 7
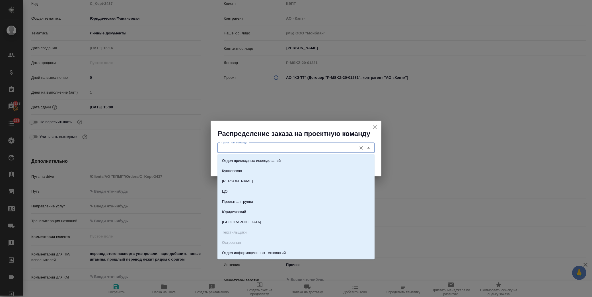
click at [283, 147] on input "Проектная команда" at bounding box center [286, 148] width 135 height 7
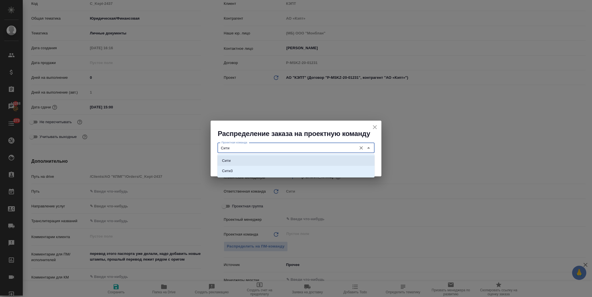
drag, startPoint x: 228, startPoint y: 160, endPoint x: 235, endPoint y: 158, distance: 7.0
click at [229, 160] on p "Сити" at bounding box center [226, 161] width 9 height 6
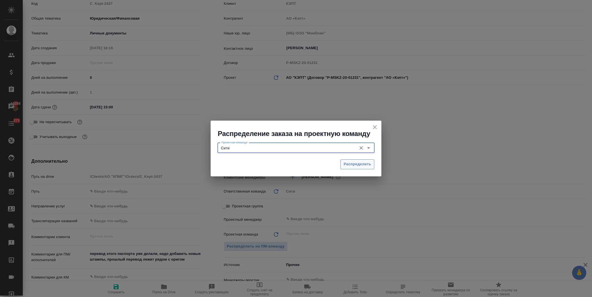
click at [346, 166] on span "Распределить" at bounding box center [357, 164] width 28 height 7
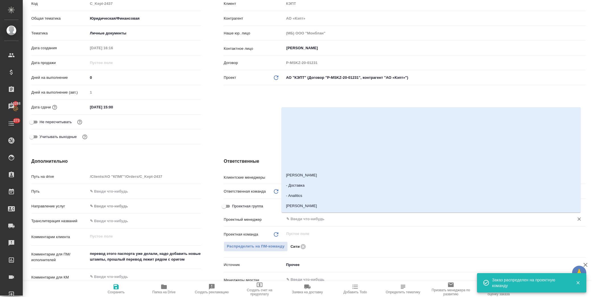
click at [311, 222] on input "text" at bounding box center [425, 219] width 279 height 7
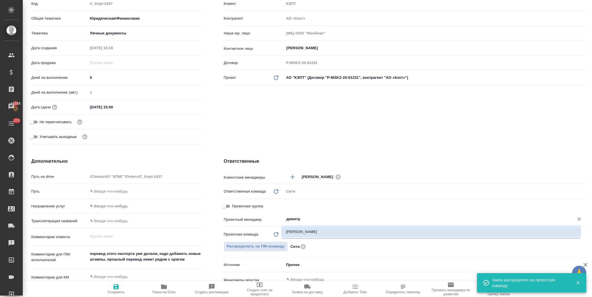
click at [346, 228] on li "[PERSON_NAME]" at bounding box center [430, 232] width 299 height 10
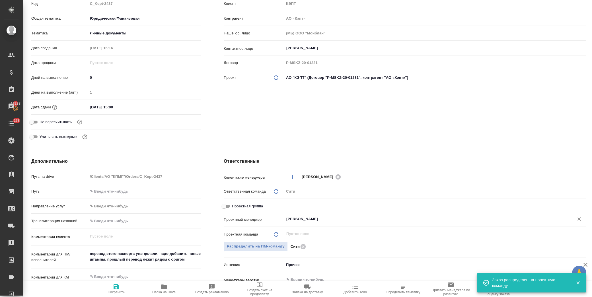
click at [114, 293] on span "Сохранить" at bounding box center [116, 292] width 17 height 4
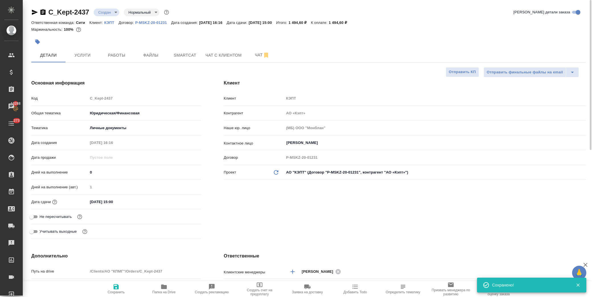
click at [108, 15] on body "🙏 .cls-1 fill:#fff; AWATERA Лофицкая Юлия Владимировна Клиенты Спецификации Зак…" at bounding box center [296, 148] width 592 height 297
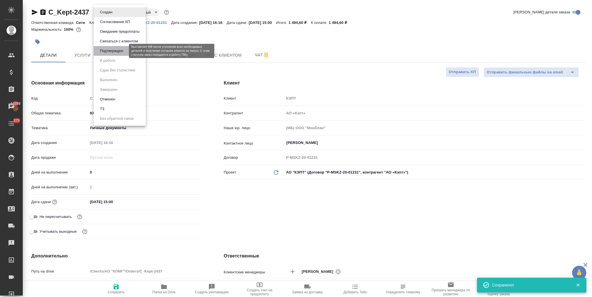
drag, startPoint x: 120, startPoint y: 52, endPoint x: 118, endPoint y: 55, distance: 3.6
click at [119, 54] on li "Подтвержден" at bounding box center [120, 51] width 52 height 10
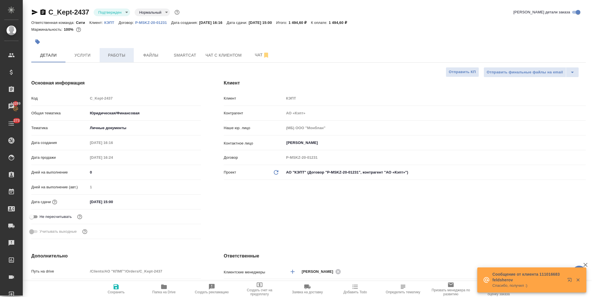
click at [119, 58] on span "Работы" at bounding box center [116, 55] width 27 height 7
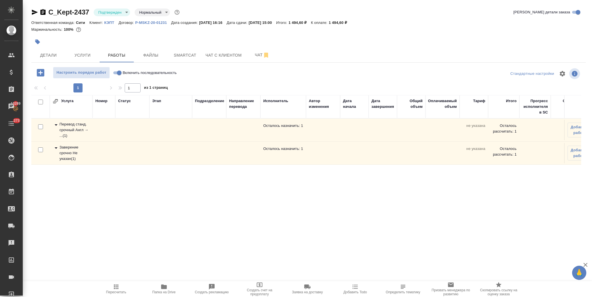
click at [54, 125] on icon at bounding box center [56, 124] width 7 height 7
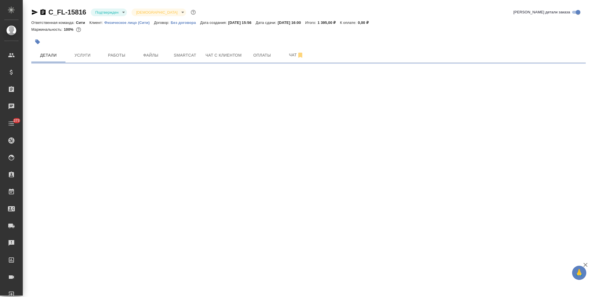
select select "RU"
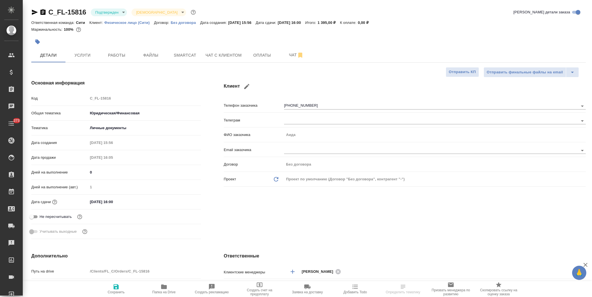
type textarea "x"
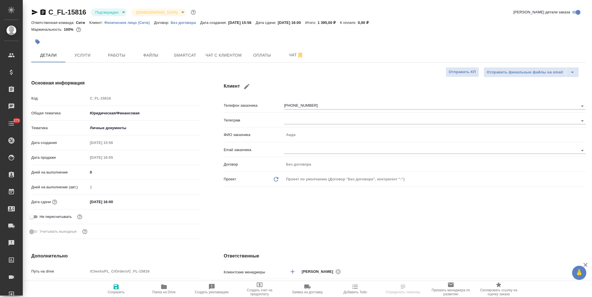
type textarea "x"
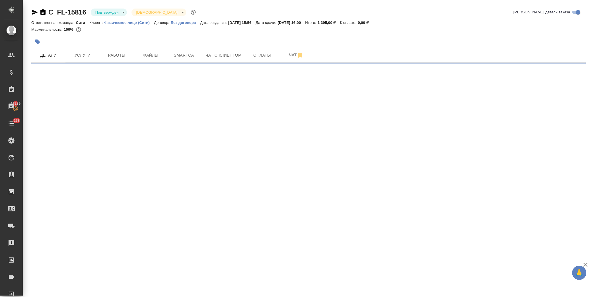
select select "RU"
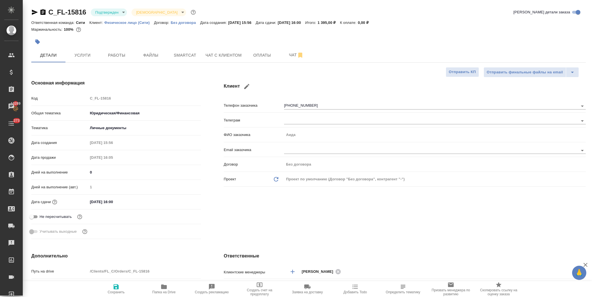
type textarea "x"
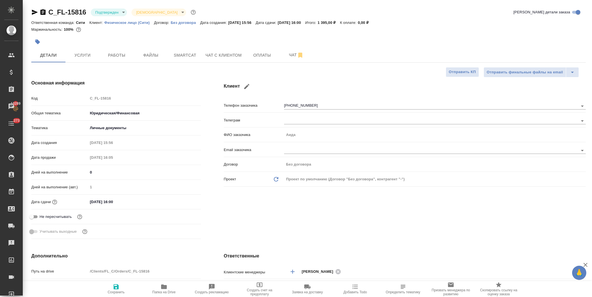
type textarea "x"
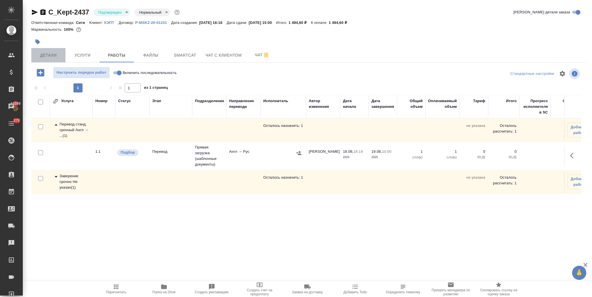
click at [53, 57] on span "Детали" at bounding box center [48, 55] width 27 height 7
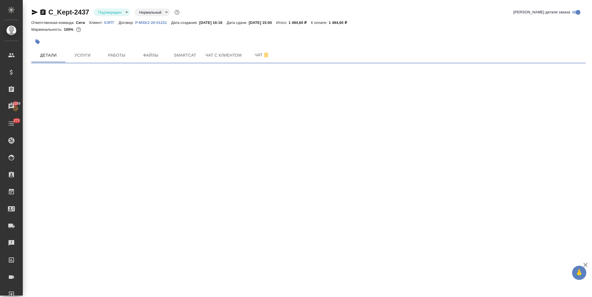
select select "RU"
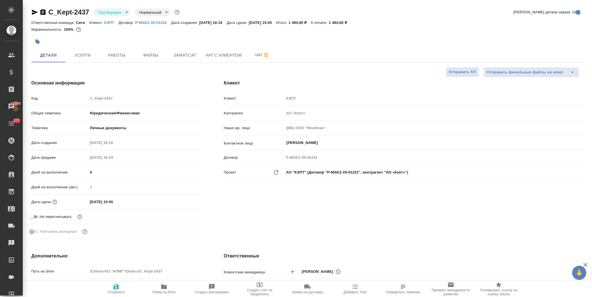
type textarea "x"
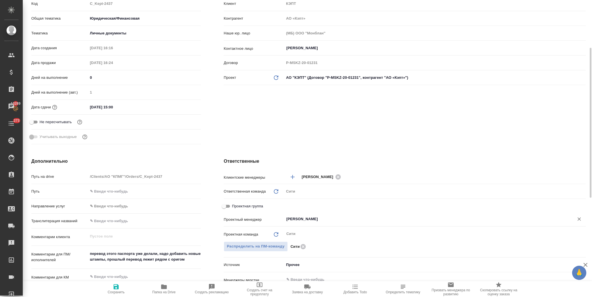
click at [330, 221] on input "[PERSON_NAME]" at bounding box center [425, 219] width 279 height 7
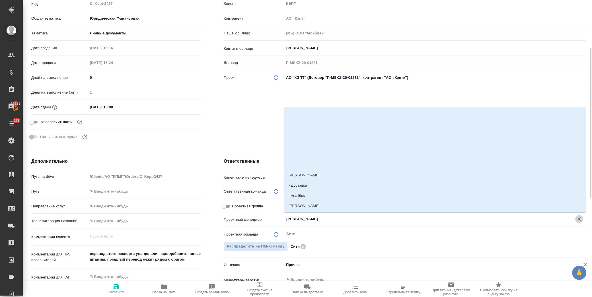
click at [581, 217] on icon "Очистить" at bounding box center [579, 219] width 6 height 6
type textarea "x"
click at [121, 287] on span "Сохранить" at bounding box center [116, 288] width 41 height 11
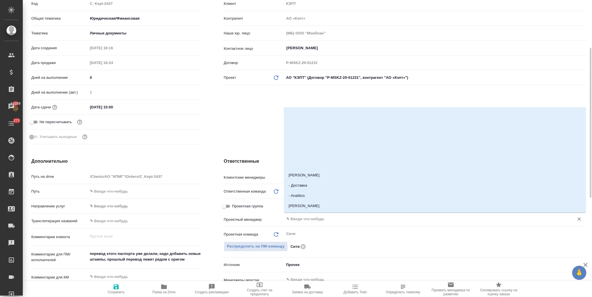
type textarea "x"
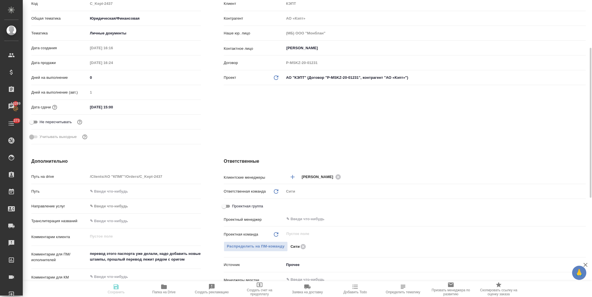
type textarea "x"
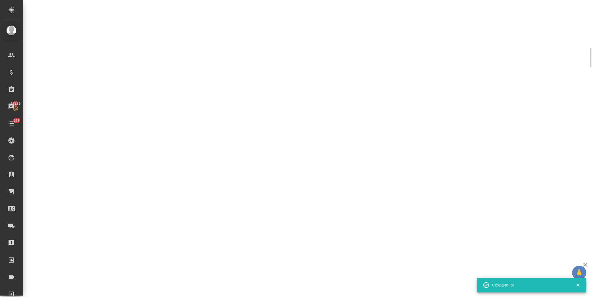
select select "RU"
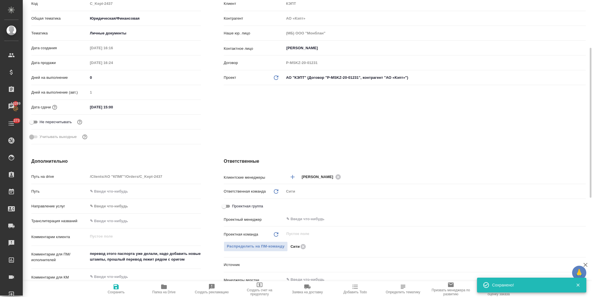
type textarea "x"
click at [268, 246] on span "Распределить на ПМ-команду" at bounding box center [256, 246] width 58 height 7
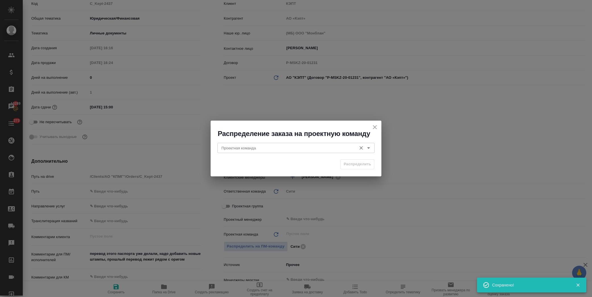
click at [297, 152] on div "Проектная команда" at bounding box center [295, 148] width 157 height 10
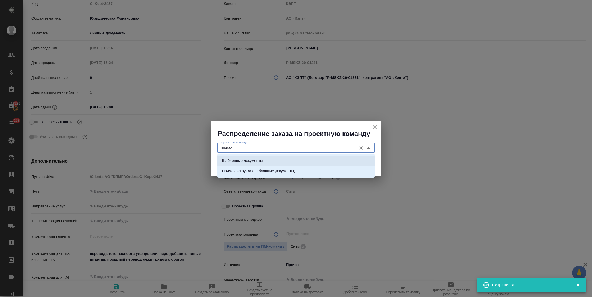
click at [284, 161] on li "Шаблонные документы" at bounding box center [295, 161] width 157 height 10
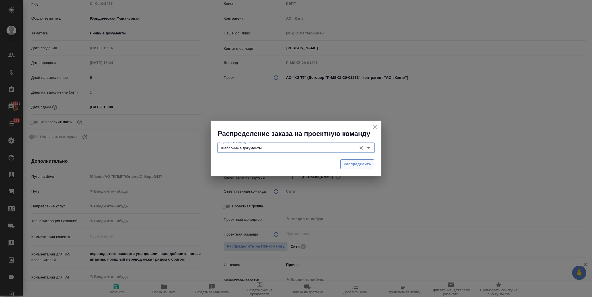
type input "Шаблонные документы"
click at [352, 162] on span "Распределить" at bounding box center [357, 164] width 28 height 7
type textarea "x"
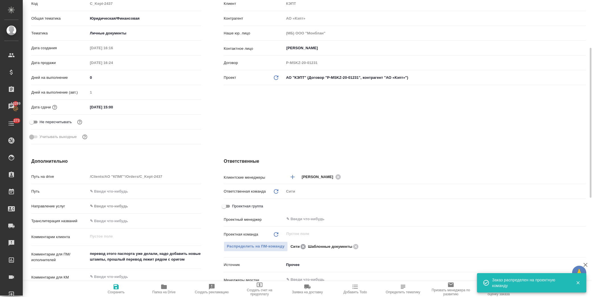
click at [303, 247] on icon at bounding box center [303, 247] width 7 height 6
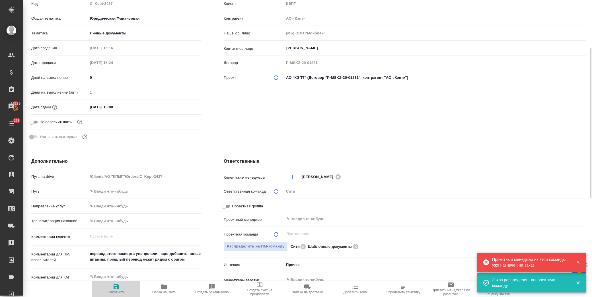
click at [115, 291] on span "Сохранить" at bounding box center [116, 292] width 17 height 4
type textarea "x"
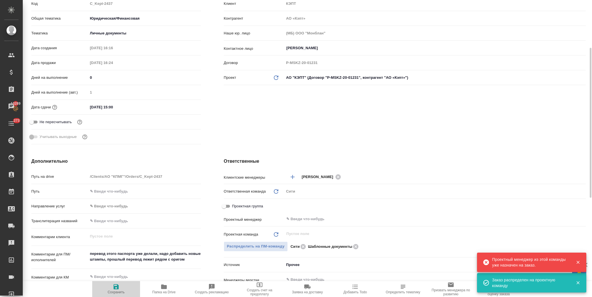
type textarea "x"
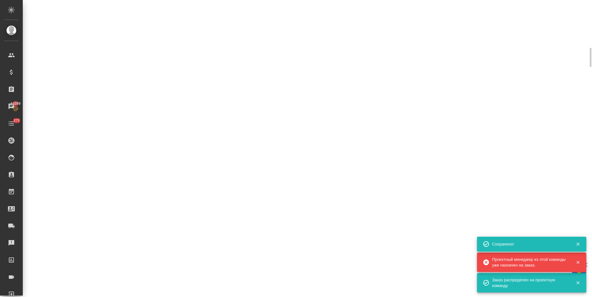
select select "RU"
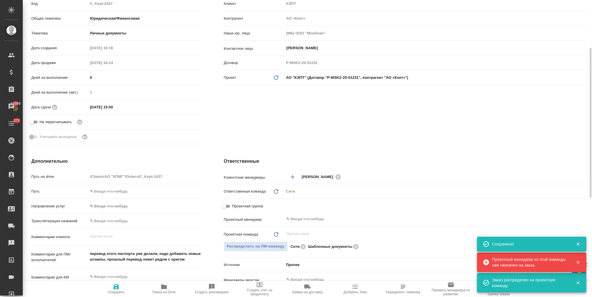
type textarea "x"
click at [303, 246] on icon at bounding box center [303, 247] width 7 height 6
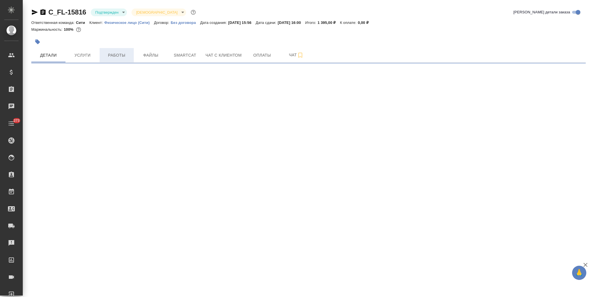
click at [120, 57] on span "Работы" at bounding box center [116, 55] width 27 height 7
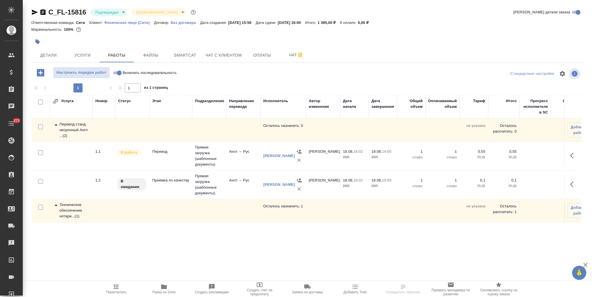
click at [112, 8] on div "C_FL-15816 [GEOGRAPHIC_DATA] confirmed Святая троица holyTrinity" at bounding box center [114, 12] width 166 height 9
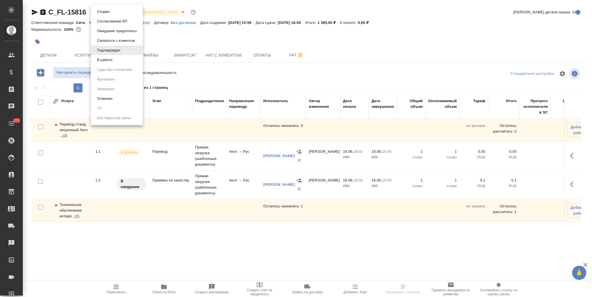
click at [114, 12] on body "🙏 .cls-1 fill:#fff; AWATERA Лофицкая Юлия Владимировна Клиенты Спецификации Зак…" at bounding box center [296, 148] width 592 height 297
click at [122, 61] on li "В работе" at bounding box center [117, 60] width 52 height 10
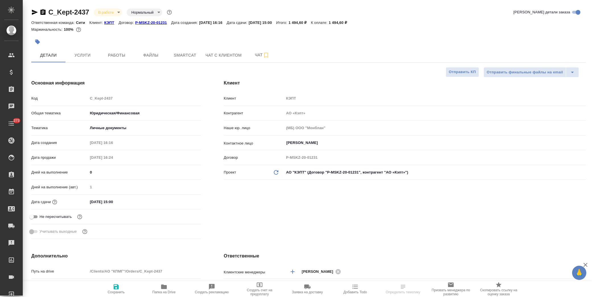
select select "RU"
click at [129, 51] on button "Работы" at bounding box center [117, 55] width 34 height 14
